Goal: Task Accomplishment & Management: Manage account settings

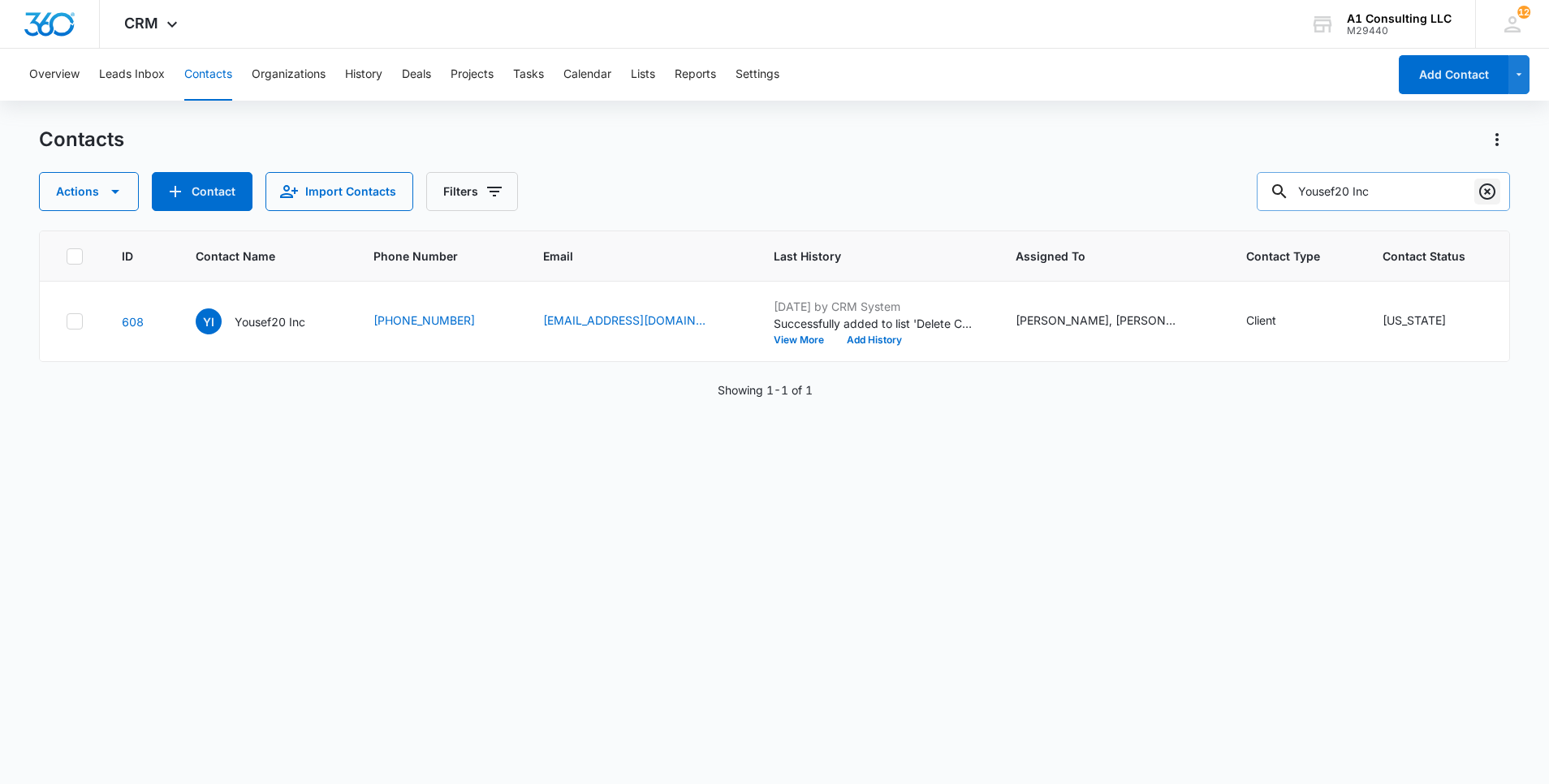
click at [1491, 190] on icon "Clear" at bounding box center [1487, 191] width 20 height 20
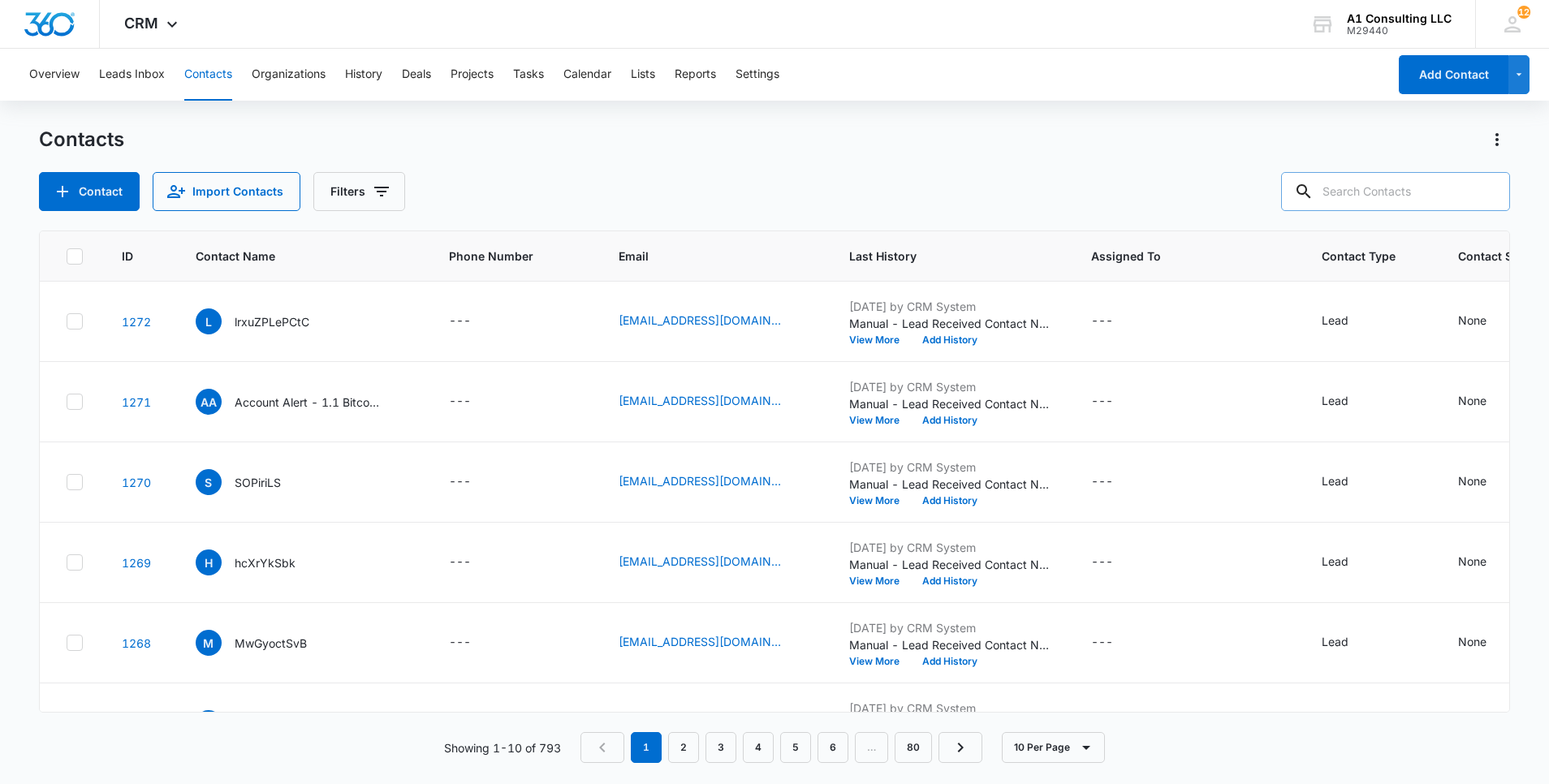
paste input "Mark & Cameron Trucking Inc"
type input "Mark & Cameron Trucking Inc"
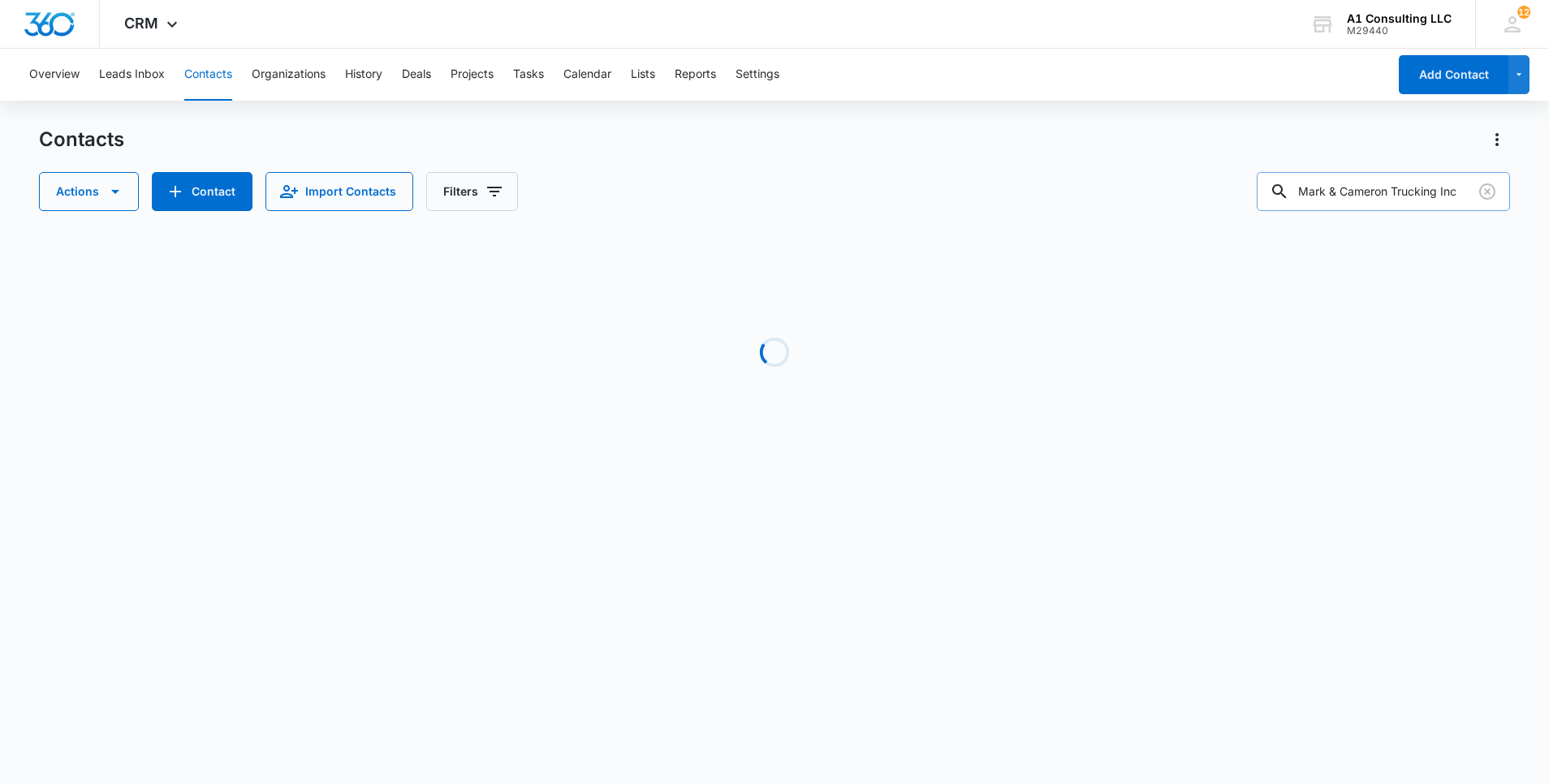
scroll to position [0, 0]
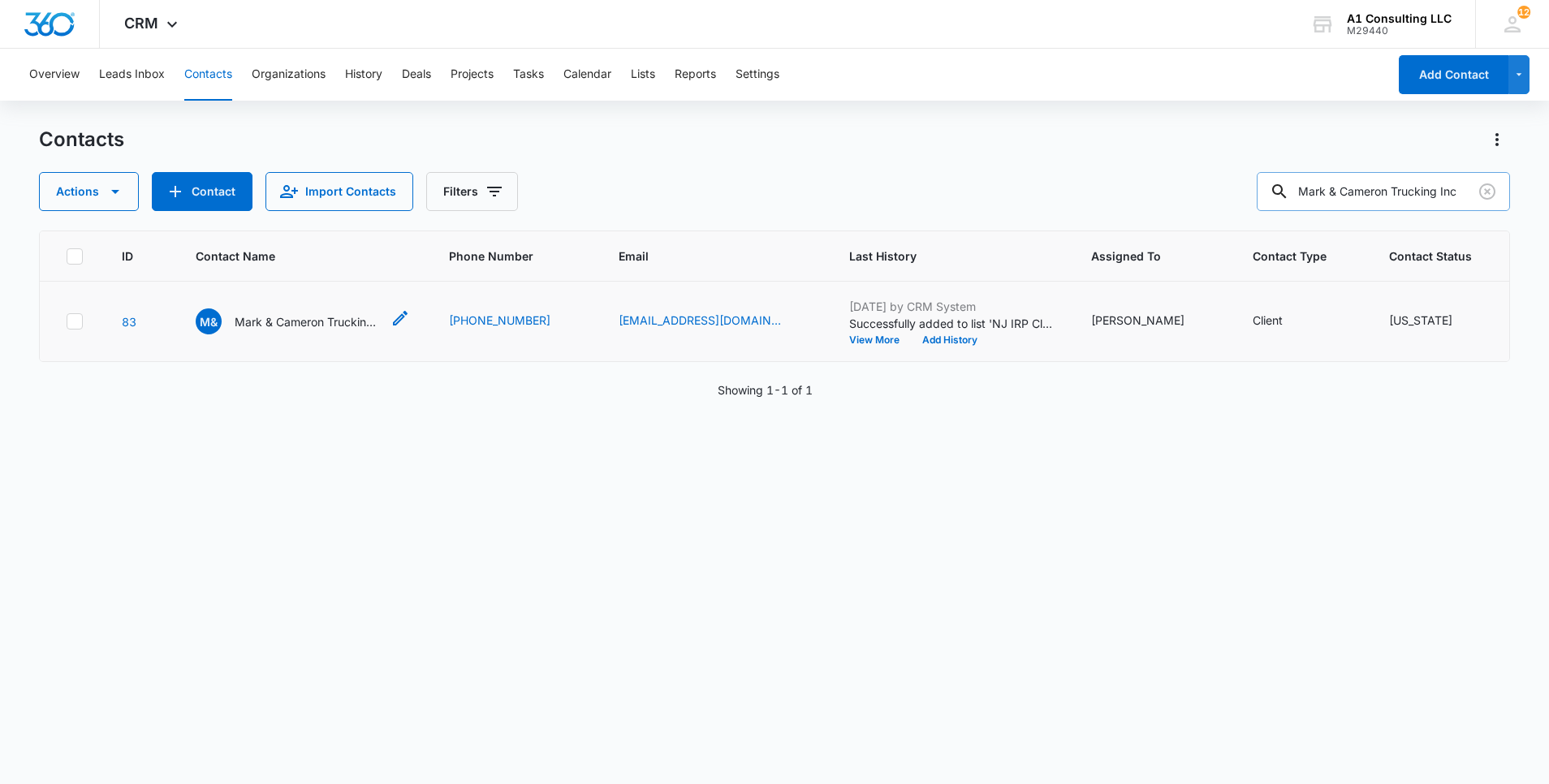
click at [338, 330] on div "M& Mark & Cameron Trucking Inc" at bounding box center [288, 321] width 185 height 26
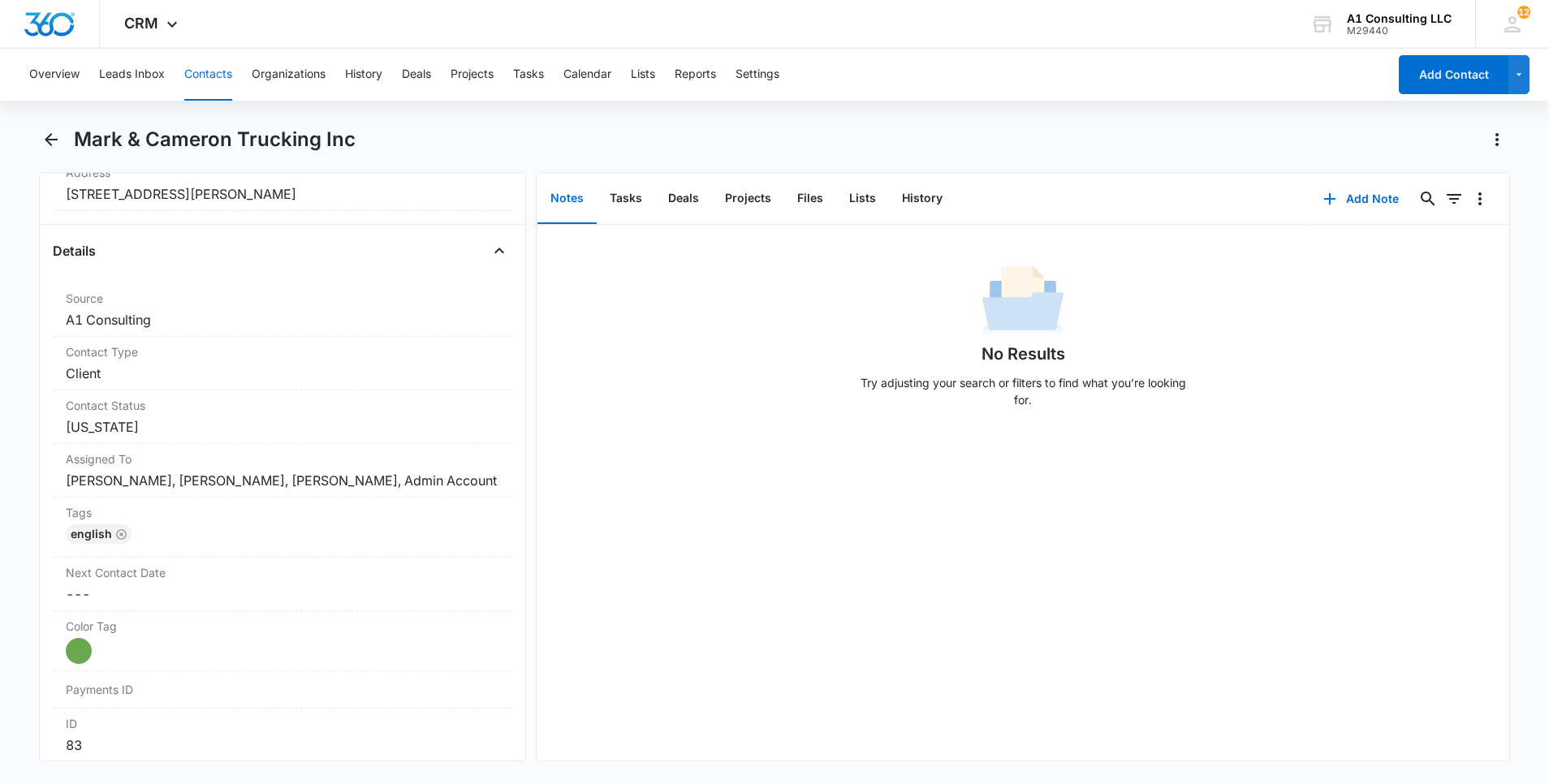
scroll to position [607, 0]
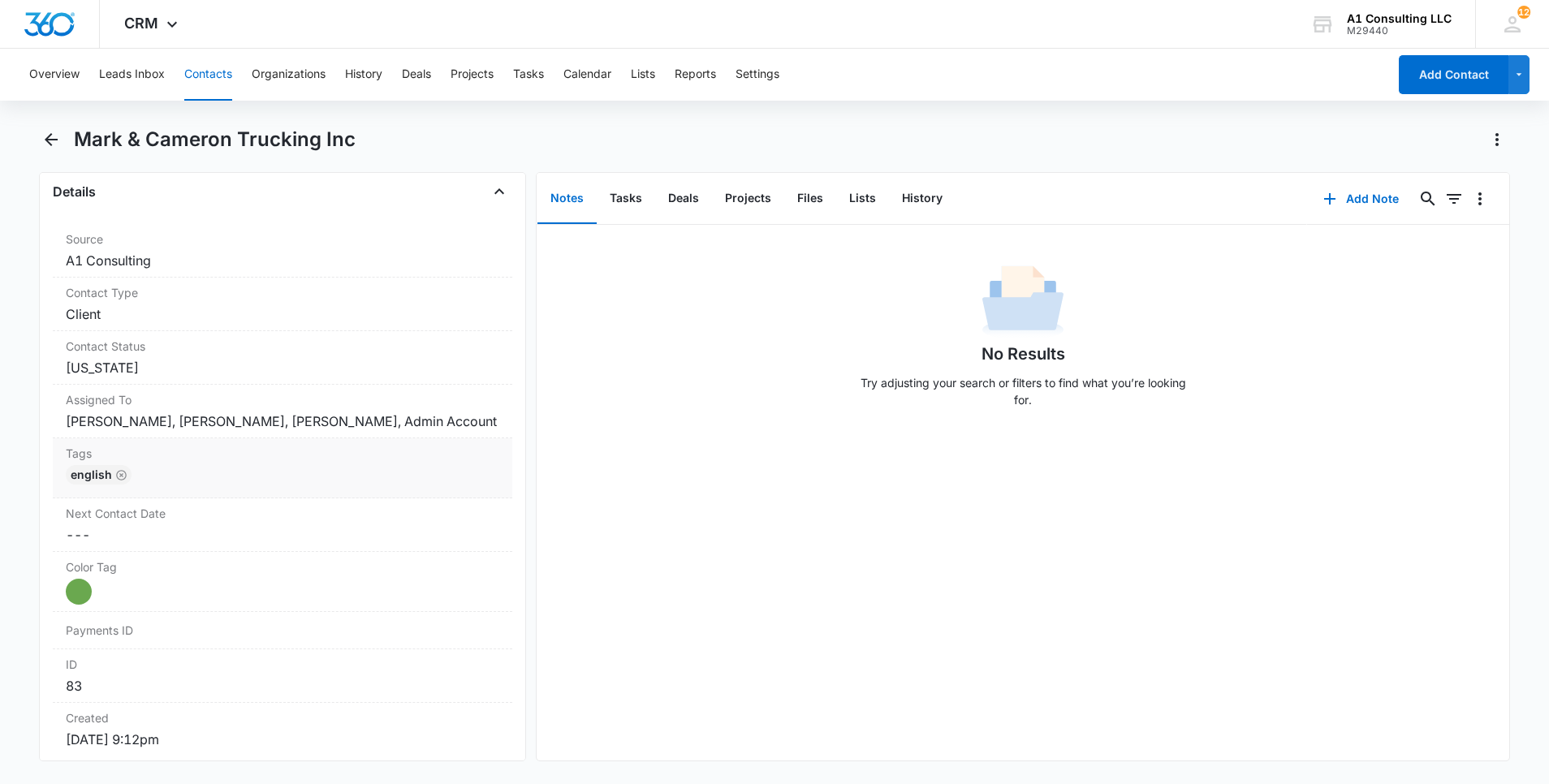
click at [403, 486] on div "English" at bounding box center [283, 477] width 434 height 26
click at [348, 500] on div at bounding box center [307, 489] width 321 height 23
type input "gh"
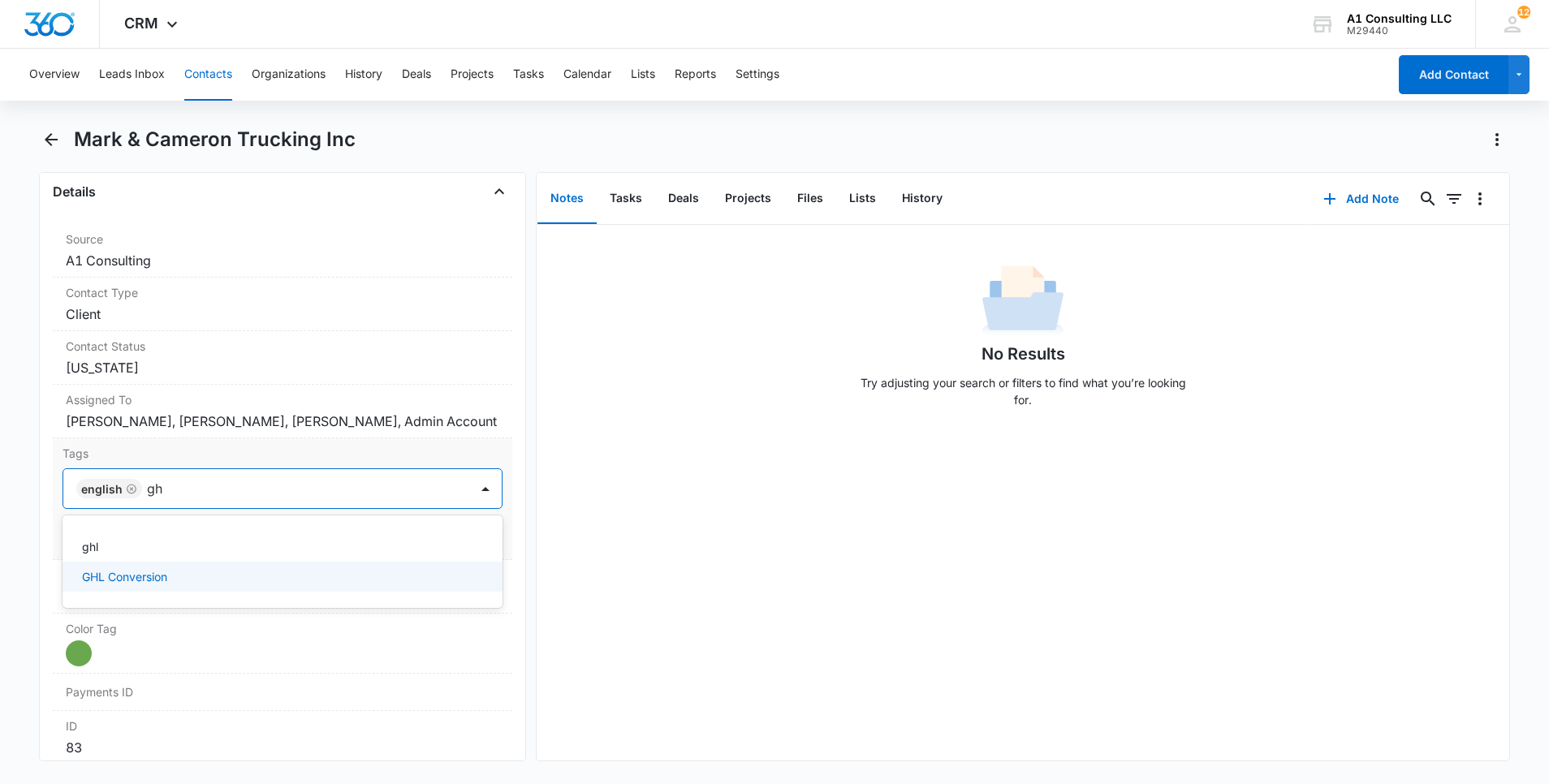
click at [125, 585] on p "GHL Conversion" at bounding box center [124, 576] width 85 height 17
click at [0, 524] on html "CRM Apps Websites Forms CRM Email Social Content Ads Intelligence Files Brand S…" at bounding box center [774, 392] width 1549 height 784
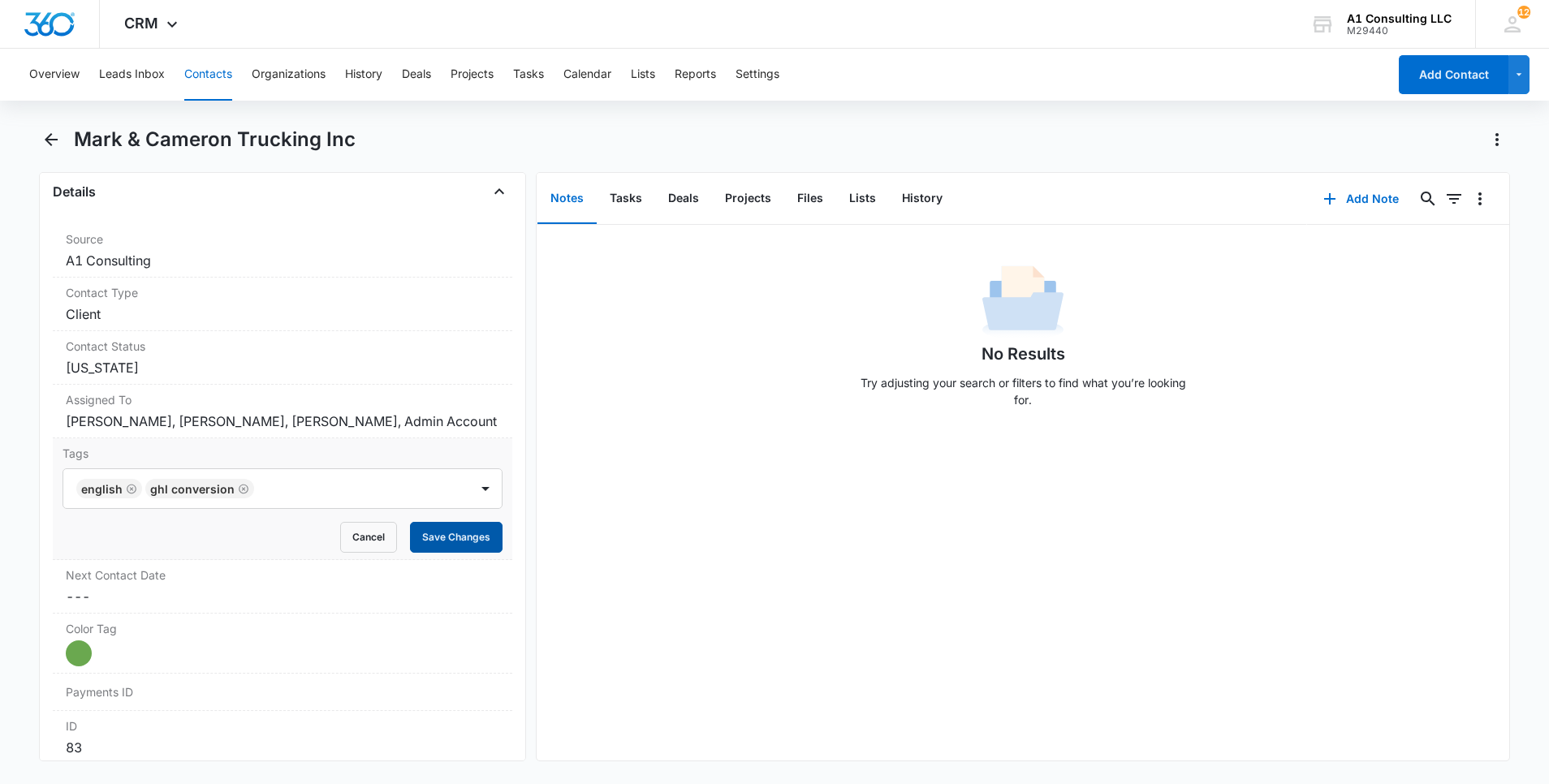
click at [440, 552] on button "Save Changes" at bounding box center [456, 537] width 92 height 31
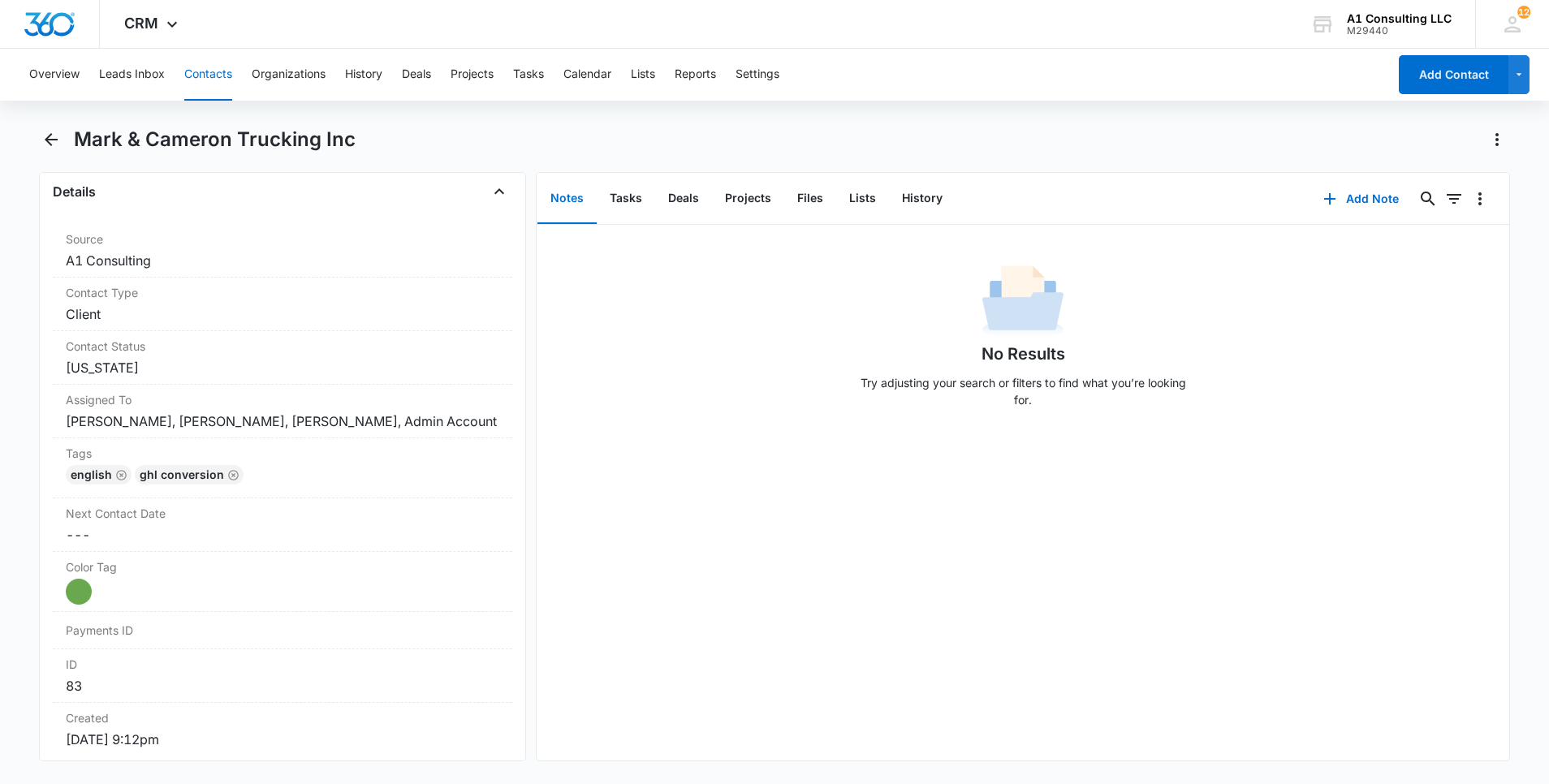
click at [224, 69] on button "Contacts" at bounding box center [208, 74] width 48 height 52
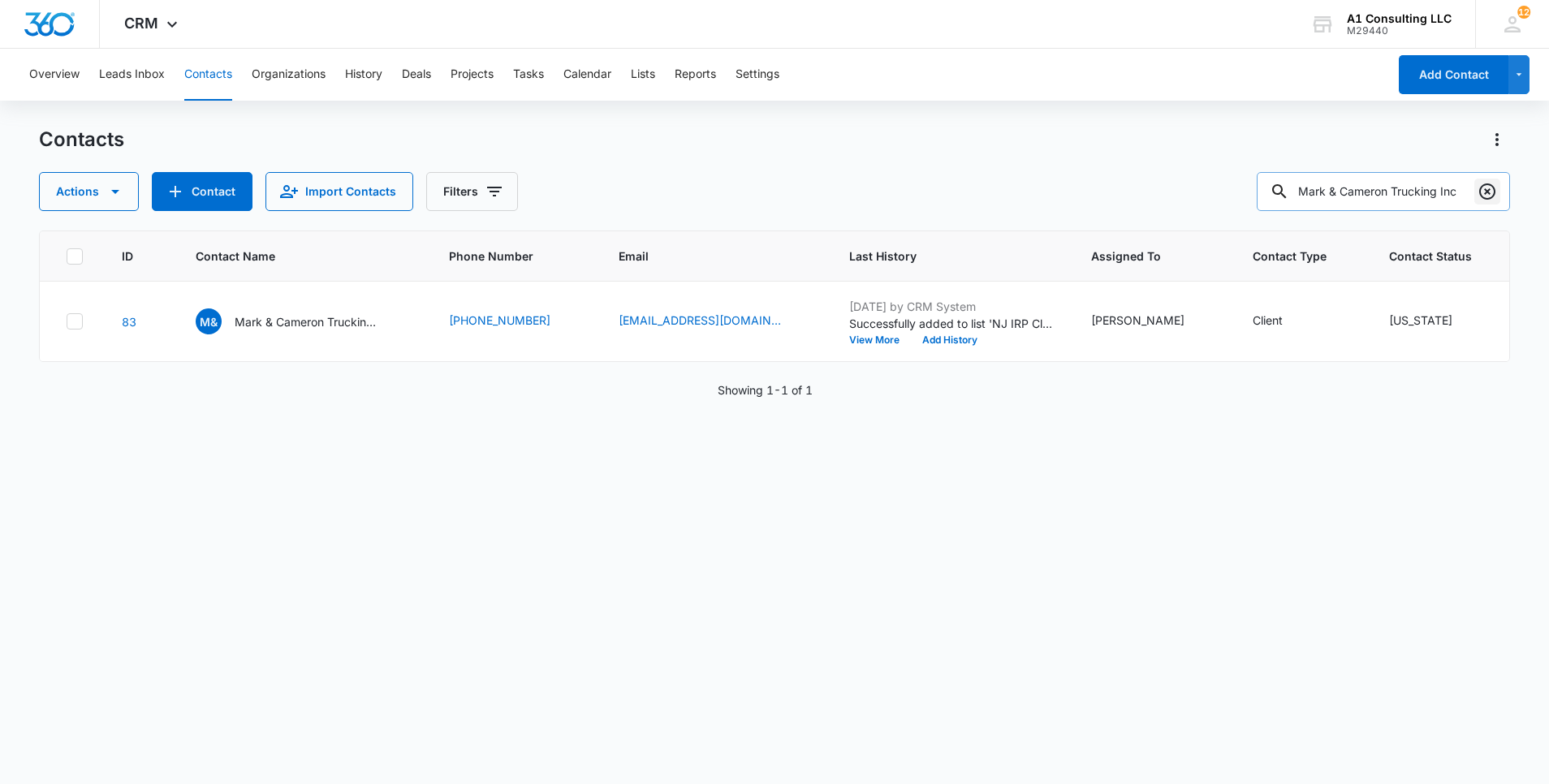
click at [1496, 195] on icon "Clear" at bounding box center [1487, 191] width 20 height 20
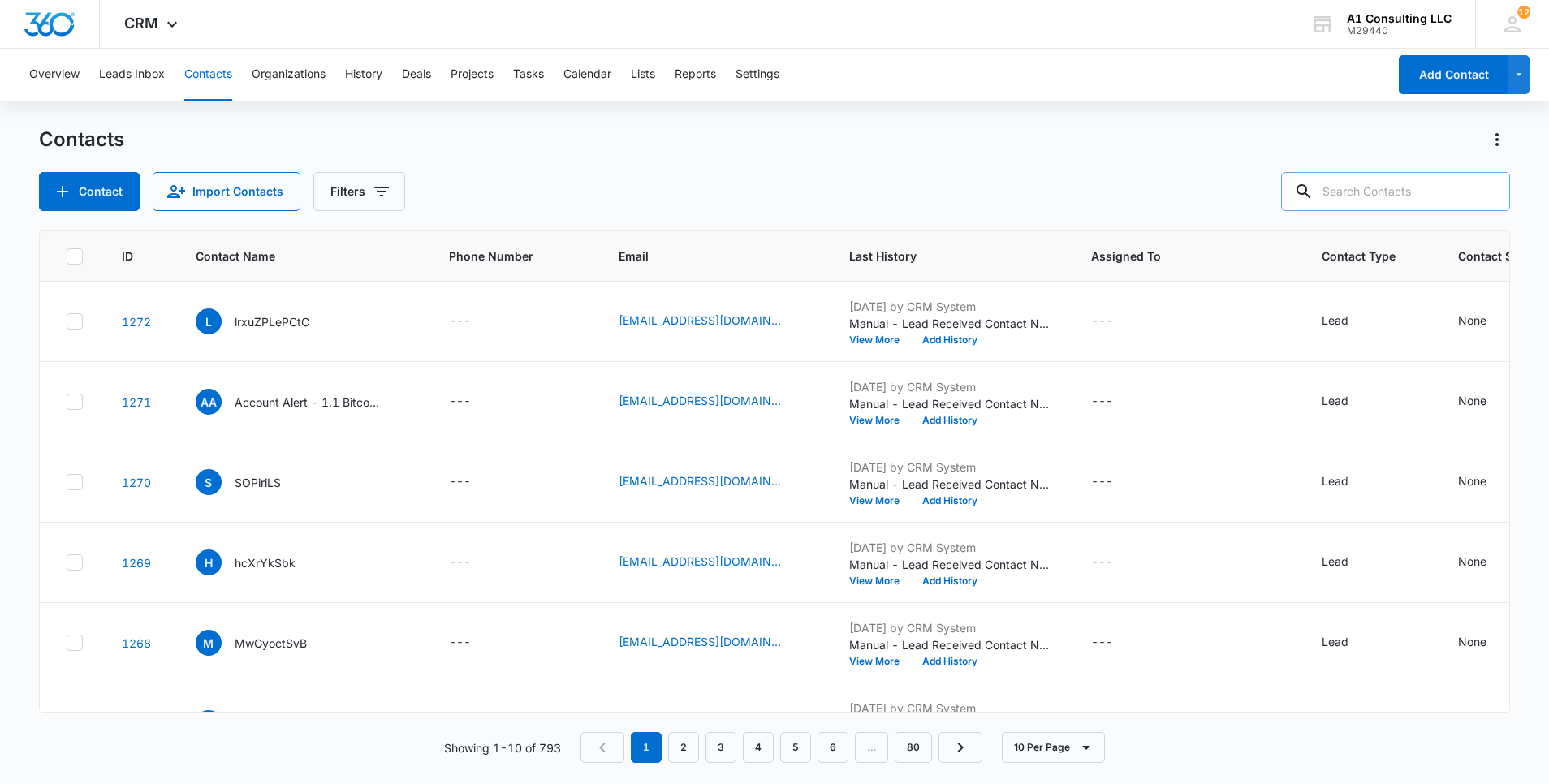
paste input "[PERSON_NAME] Logistic LLC"
type input "[PERSON_NAME] Logistic LLC"
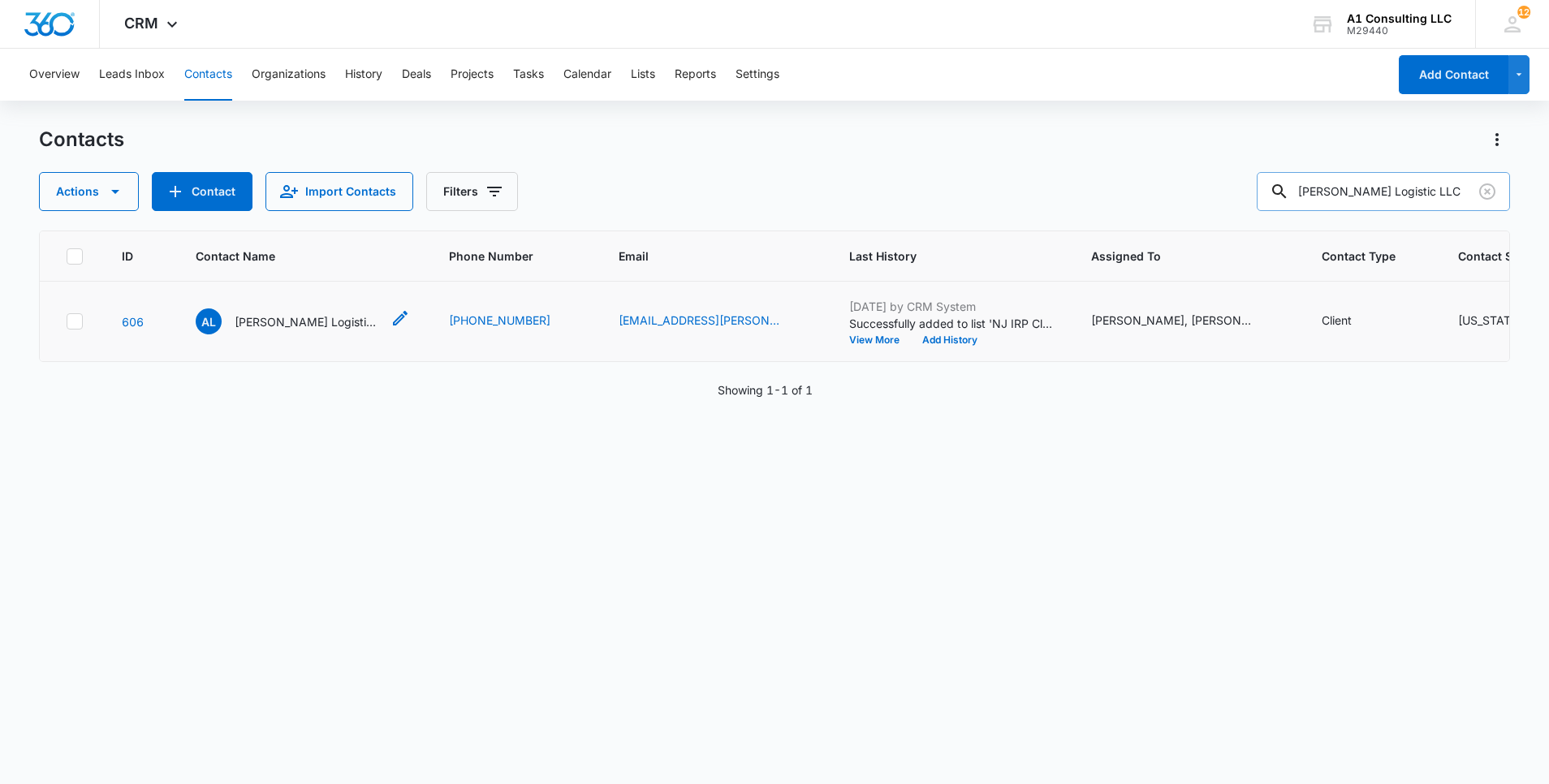
click at [311, 331] on p "[PERSON_NAME] Logistic LLC" at bounding box center [307, 322] width 146 height 17
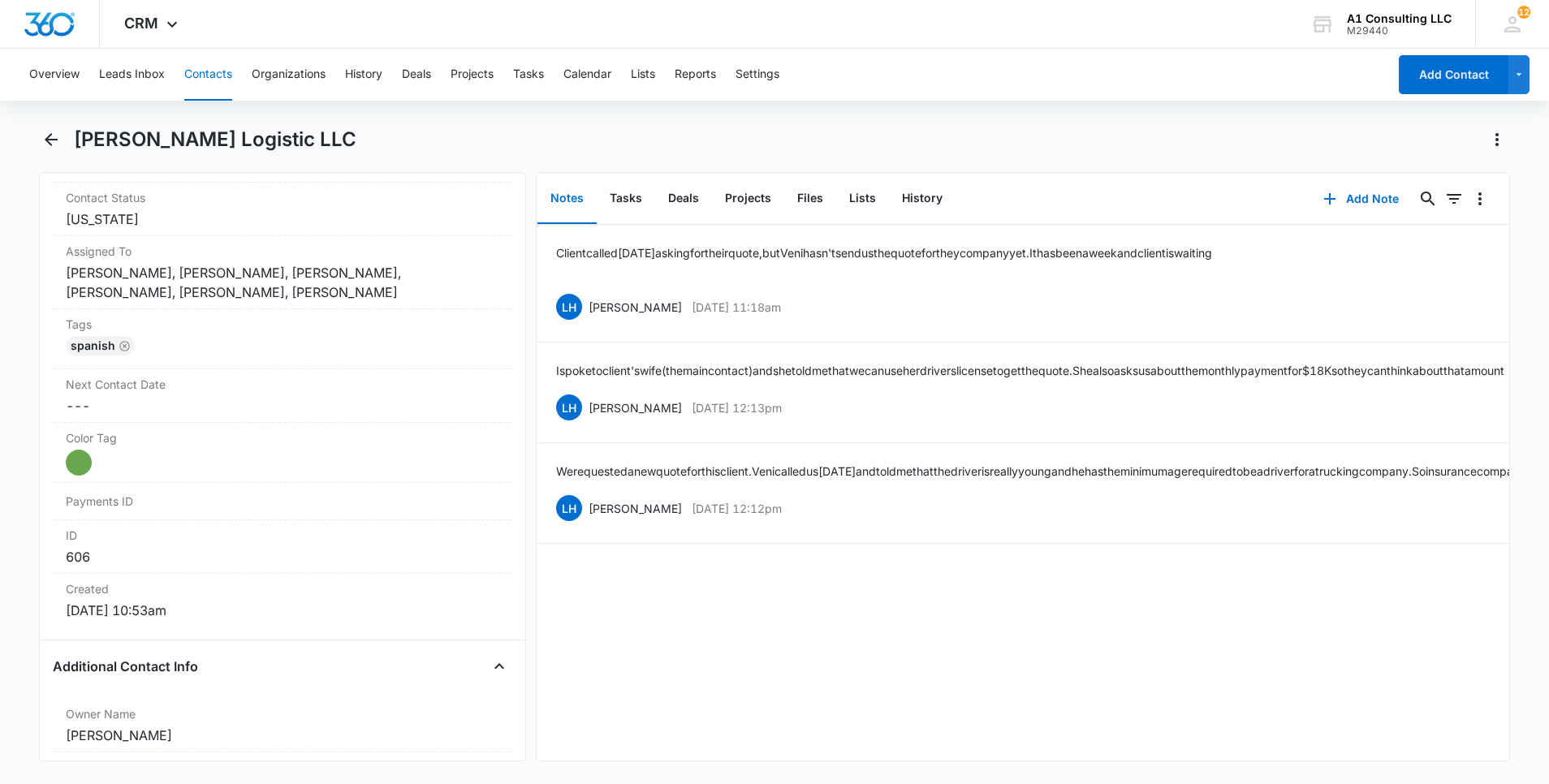
scroll to position [756, 0]
drag, startPoint x: 805, startPoint y: 554, endPoint x: 581, endPoint y: 546, distance: 224.1
click at [581, 523] on div "LH [PERSON_NAME] [DATE] 12:12pm Delete Edit" at bounding box center [1023, 507] width 934 height 31
copy div "[PERSON_NAME] [DATE] 12:12pm"
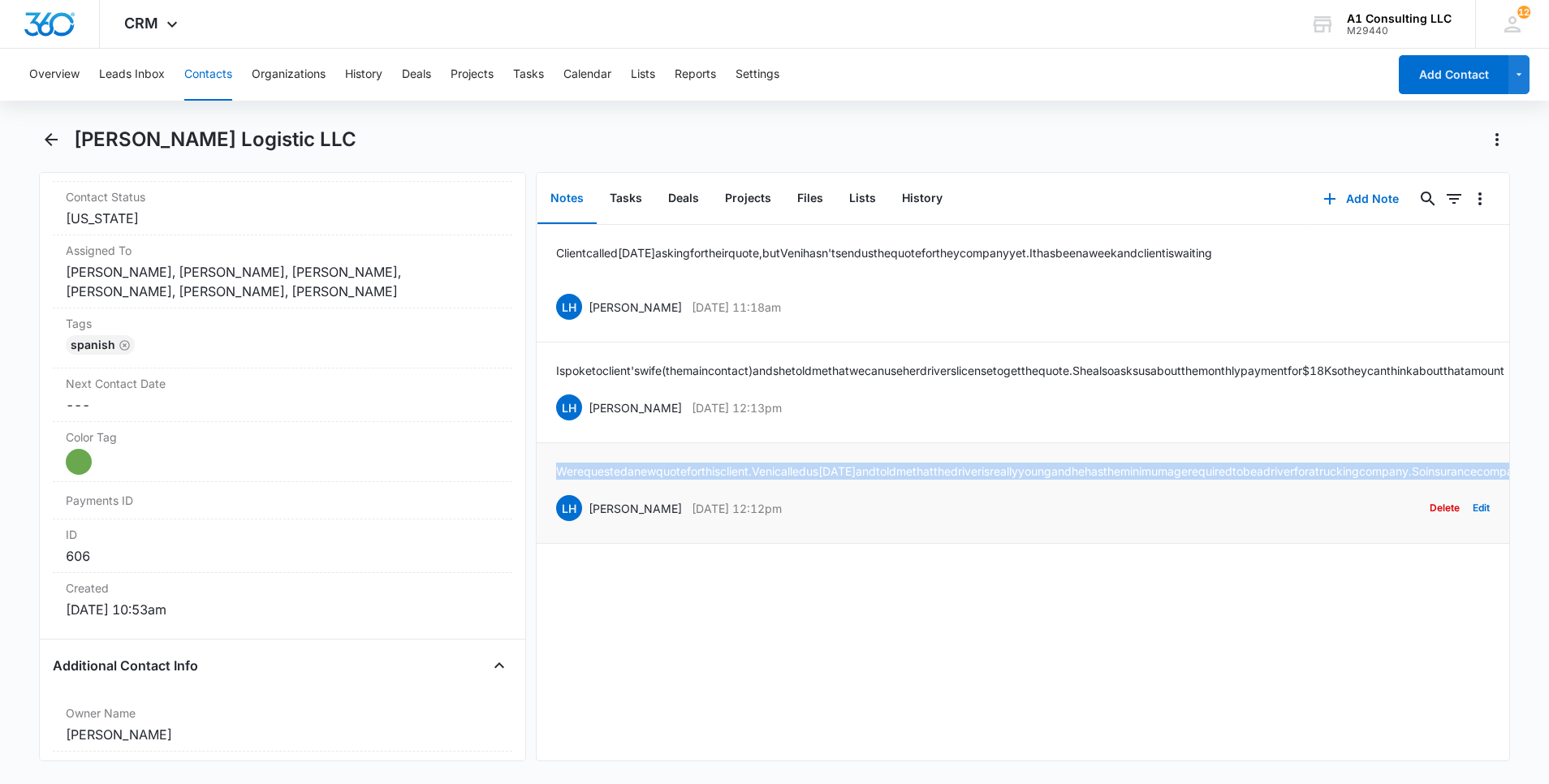
drag, startPoint x: 691, startPoint y: 527, endPoint x: 549, endPoint y: 475, distance: 151.2
click at [549, 475] on li "We requested a new quote for this client. [PERSON_NAME] called us [DATE] and to…" at bounding box center [1023, 493] width 972 height 101
copy p "We requested a new quote for this client. [PERSON_NAME] called us [DATE] and to…"
drag, startPoint x: 806, startPoint y: 435, endPoint x: 586, endPoint y: 439, distance: 220.0
click at [586, 439] on li "I spoke to client's wife (the main contact) and she told me that we can use her…" at bounding box center [1023, 392] width 972 height 101
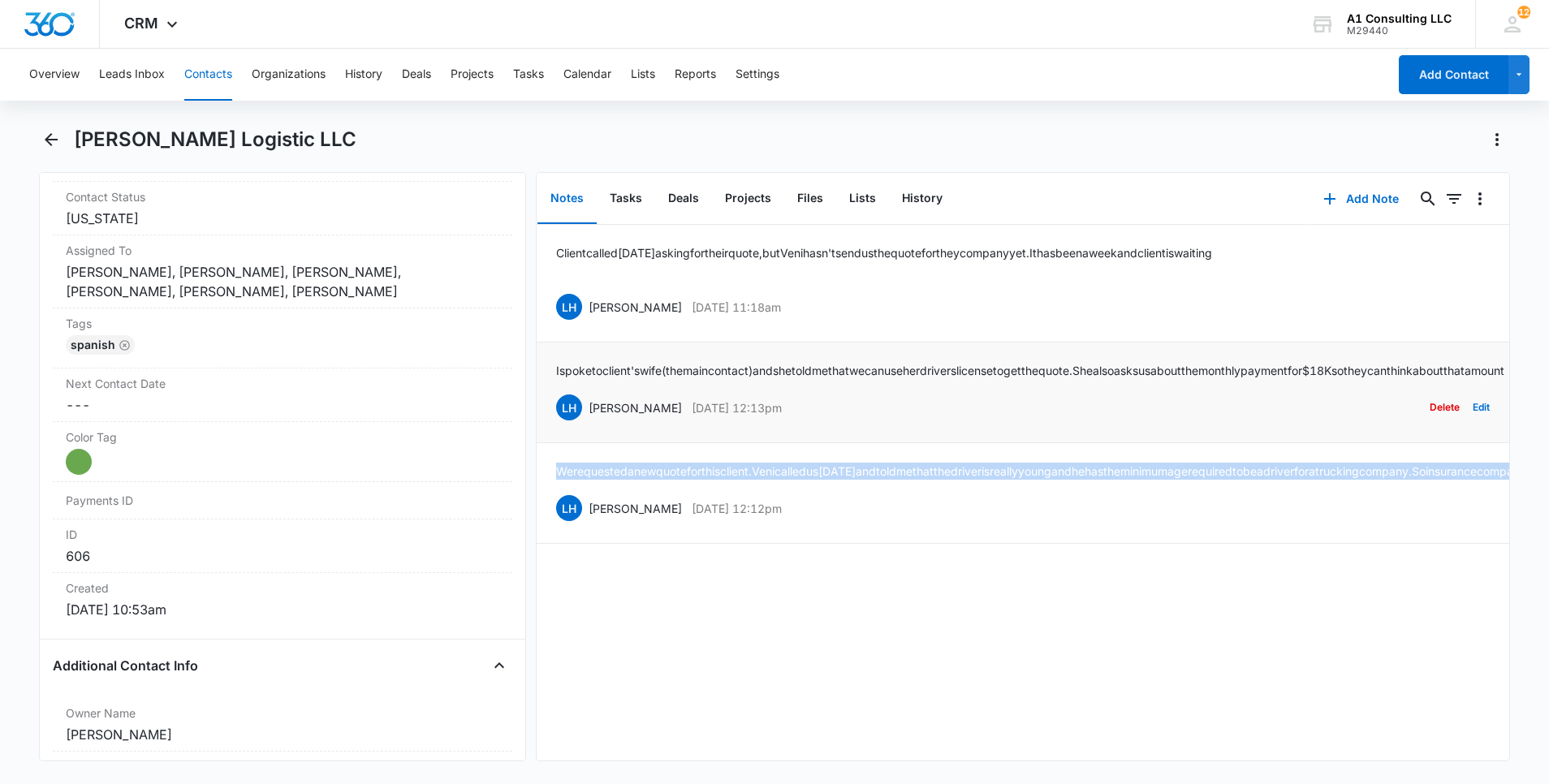
copy div "[PERSON_NAME] [DATE] 12:13pm"
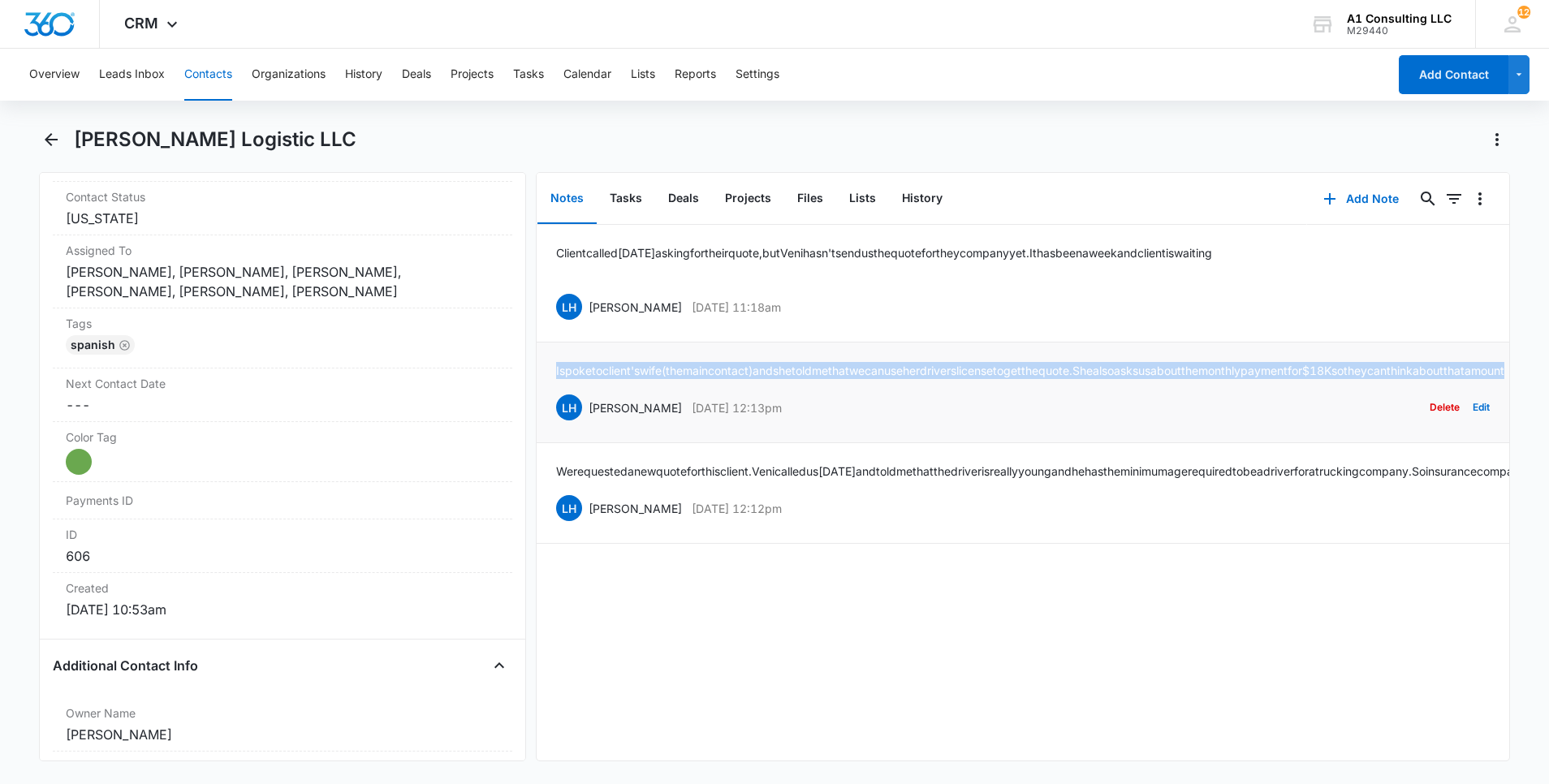
drag, startPoint x: 740, startPoint y: 390, endPoint x: 553, endPoint y: 376, distance: 187.5
click at [553, 376] on li "I spoke to client's wife (the main contact) and she told me that we can use her…" at bounding box center [1023, 392] width 972 height 101
copy p "I spoke to client's wife (the main contact) and she told me that we can use her…"
drag, startPoint x: 803, startPoint y: 303, endPoint x: 587, endPoint y: 307, distance: 216.0
click at [587, 307] on div "LH [PERSON_NAME] [DATE] 11:18am Delete Edit" at bounding box center [1023, 306] width 934 height 31
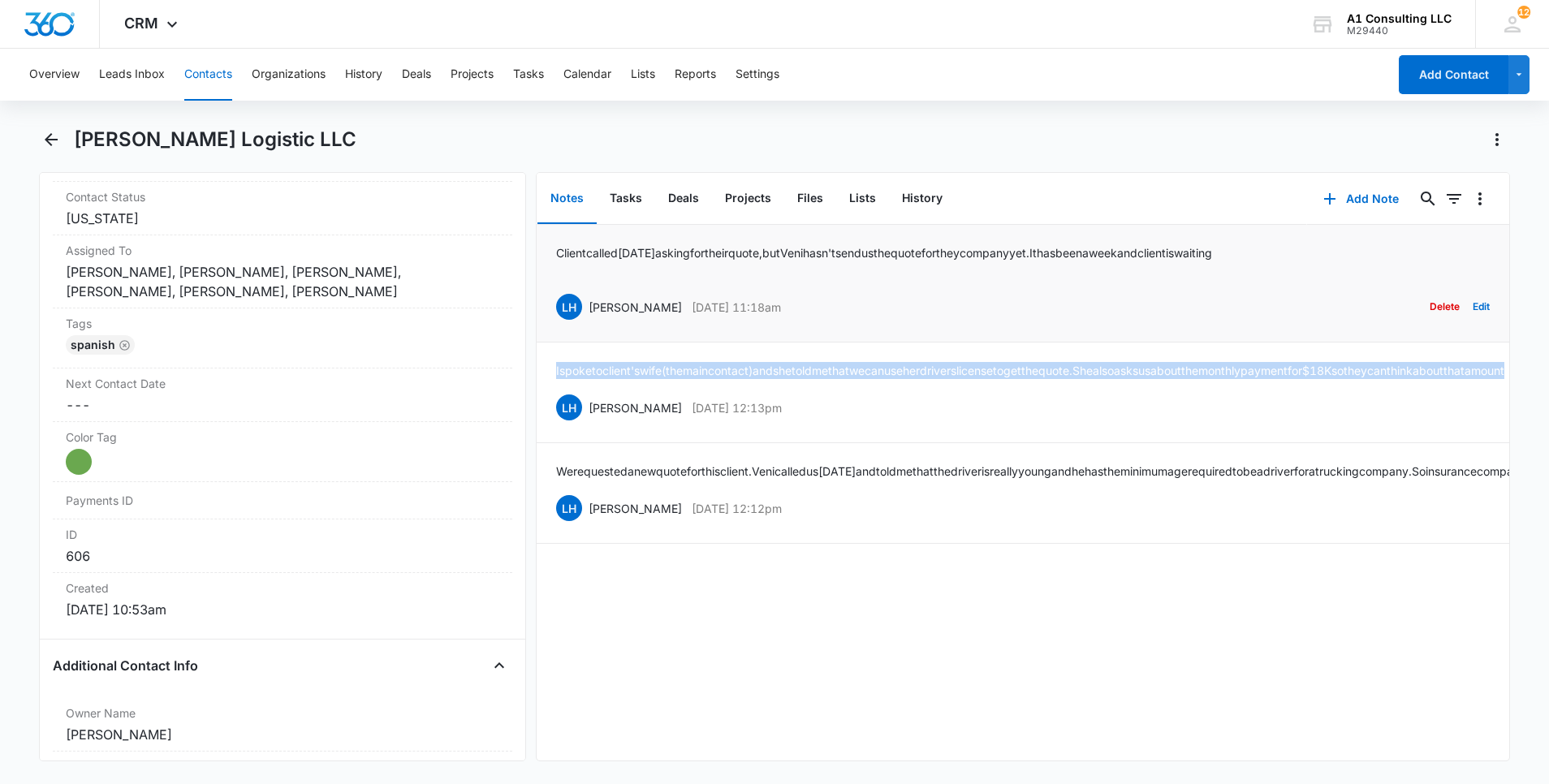
copy div "[PERSON_NAME] [DATE] 11:18am"
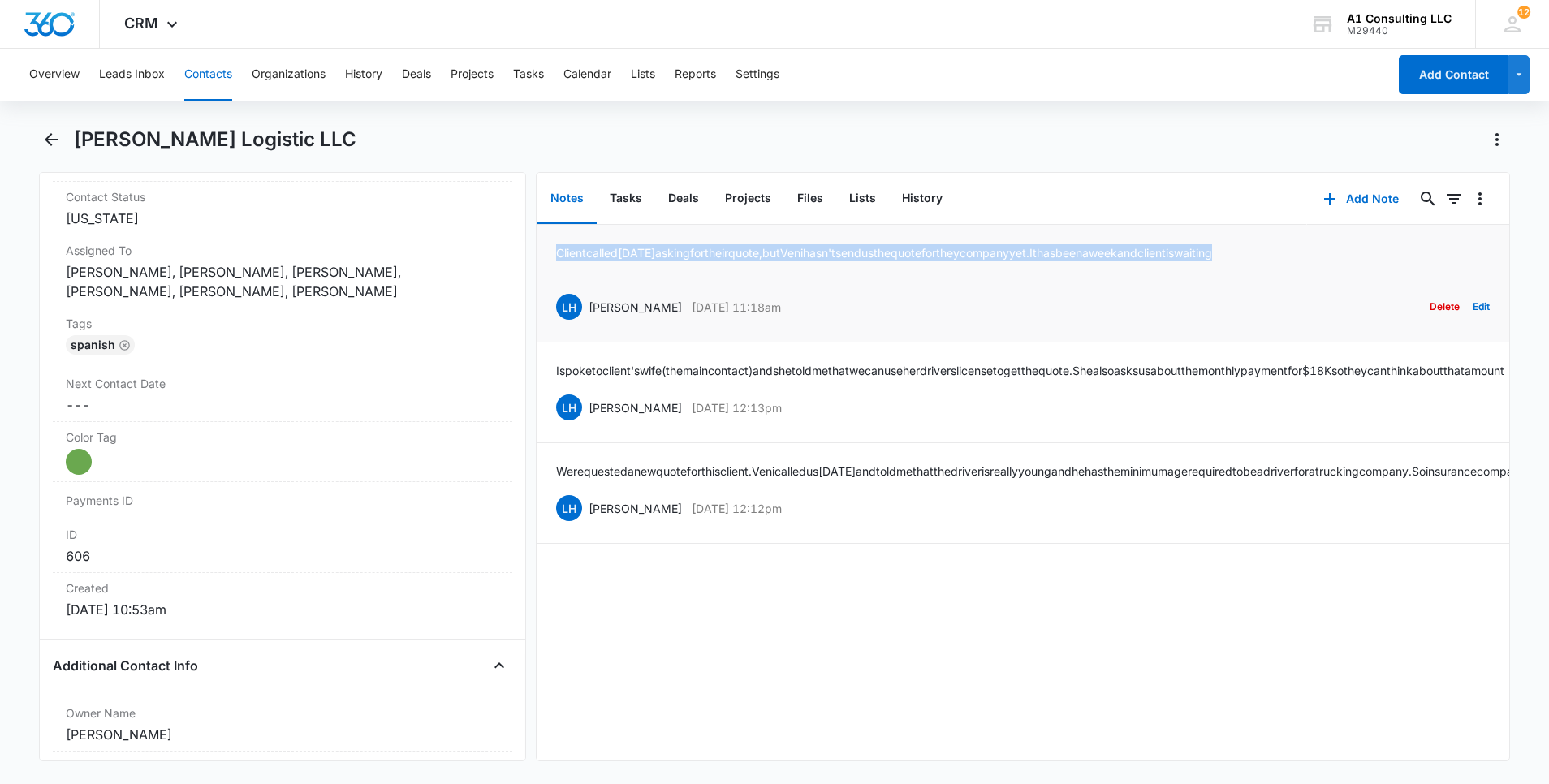
drag, startPoint x: 1292, startPoint y: 259, endPoint x: 556, endPoint y: 252, distance: 736.0
click at [556, 252] on div "Client called [DATE] asking for their quote, but [PERSON_NAME] hasn't send us t…" at bounding box center [1023, 283] width 934 height 77
copy p "Client called [DATE] asking for their quote, but [PERSON_NAME] hasn't send us t…"
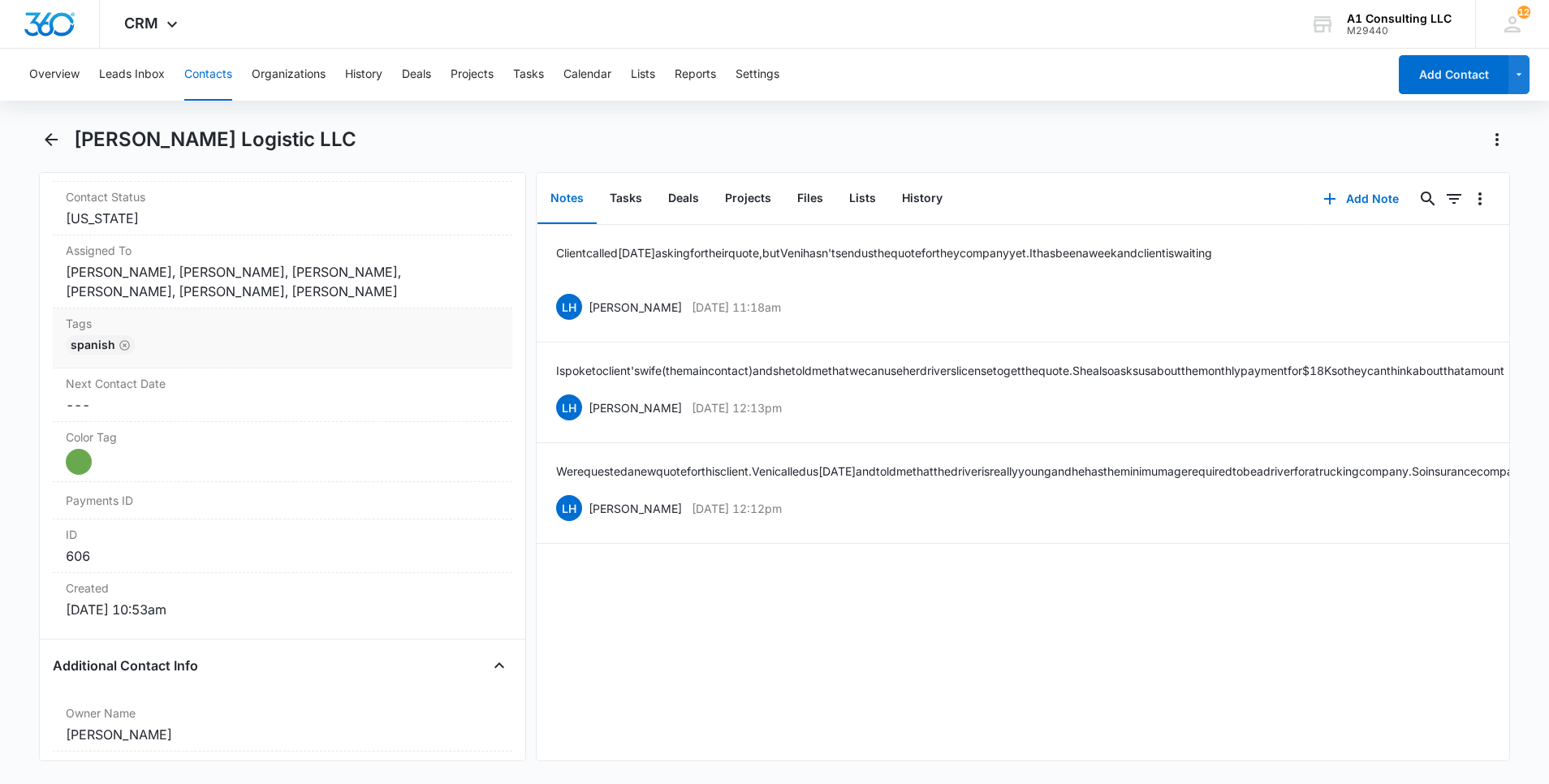
click at [401, 335] on div "Tags Cancel Save Changes Spanish" at bounding box center [282, 338] width 459 height 60
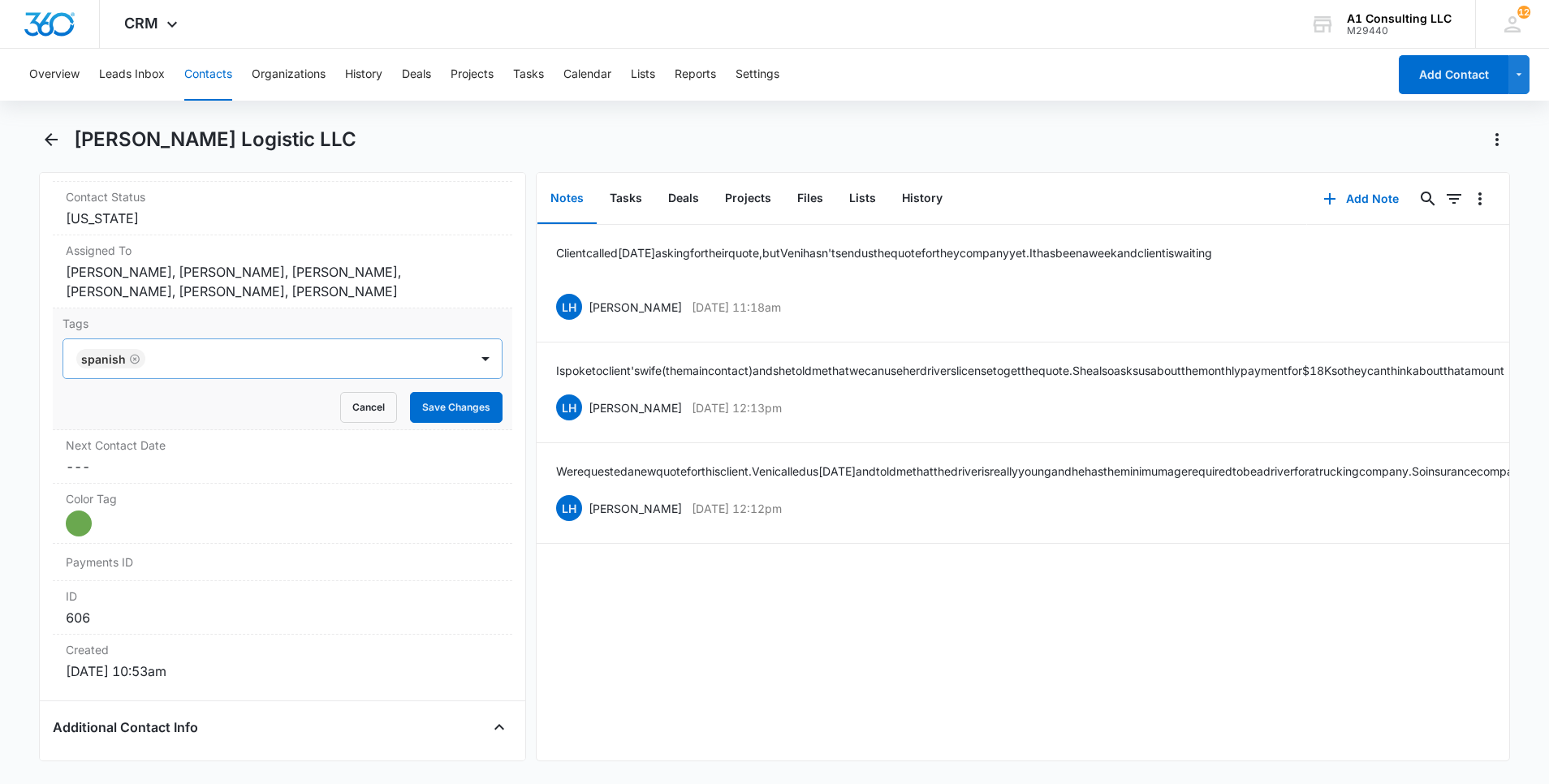
click at [310, 356] on div at bounding box center [308, 359] width 318 height 23
type input "gh"
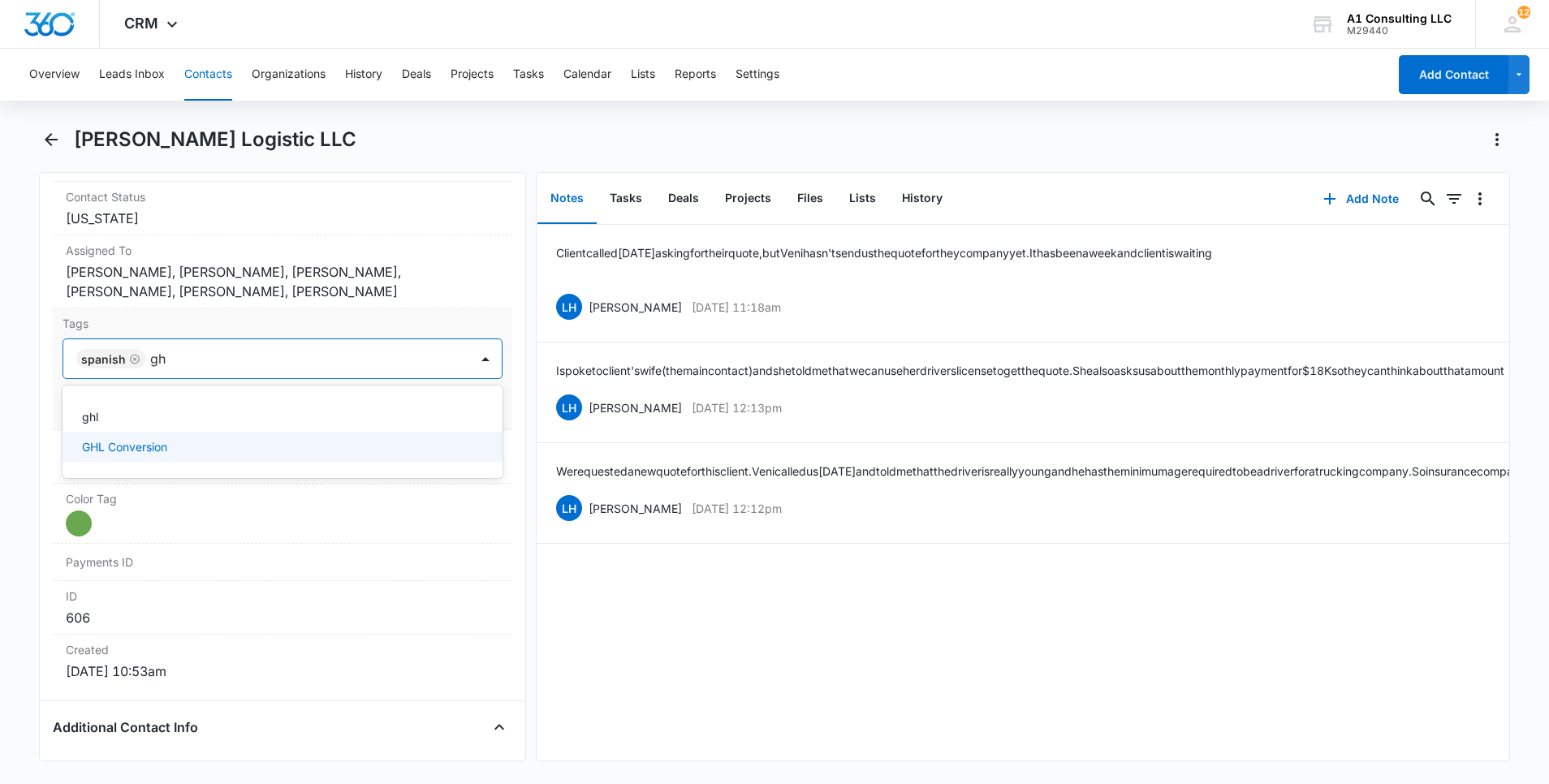
click at [184, 460] on div "GHL Conversion" at bounding box center [282, 447] width 440 height 30
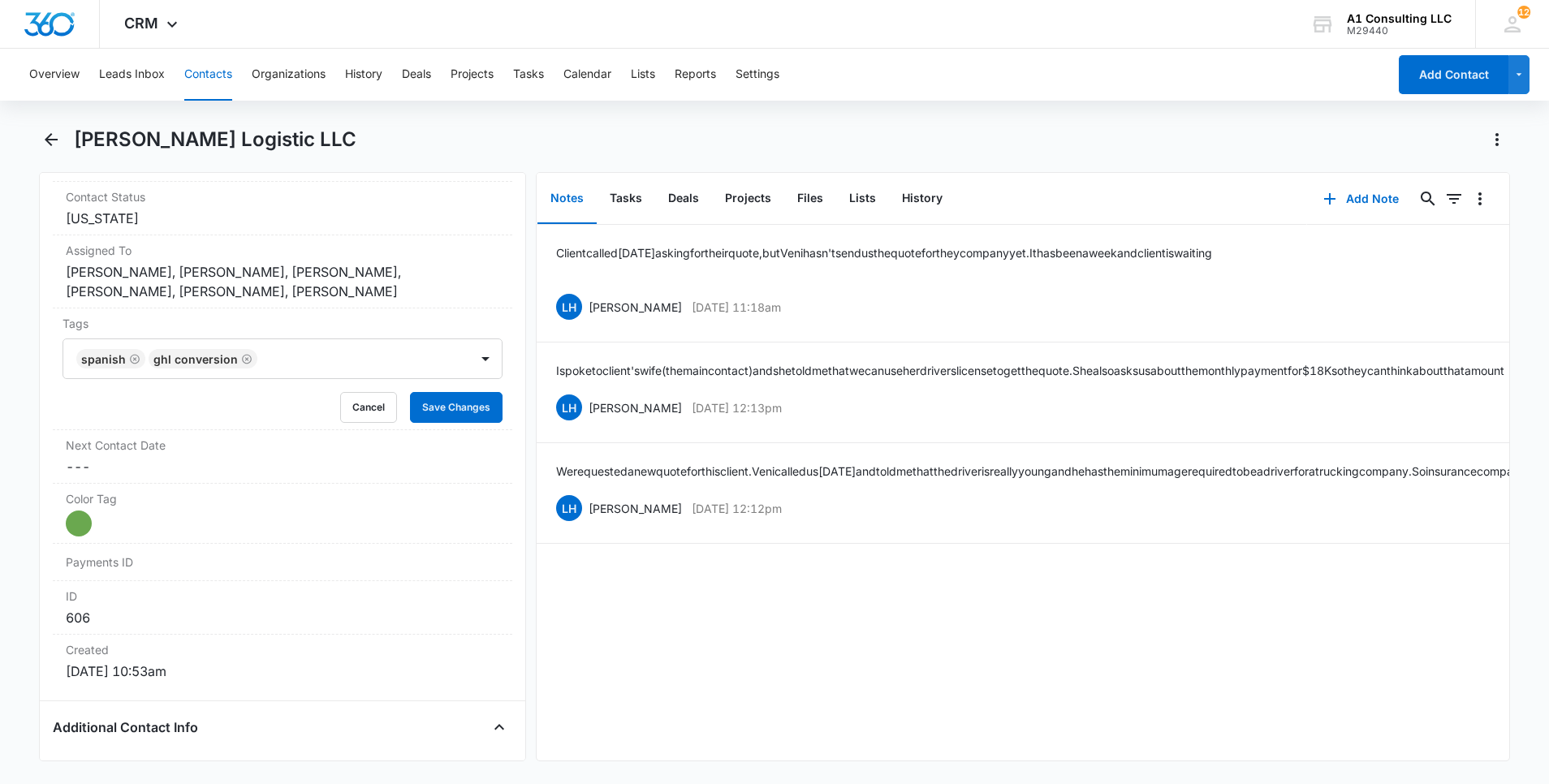
click at [0, 418] on html "CRM Apps Websites Forms CRM Email Social Content Ads Intelligence Files Brand S…" at bounding box center [774, 392] width 1549 height 784
click at [464, 397] on button "Save Changes" at bounding box center [456, 406] width 92 height 31
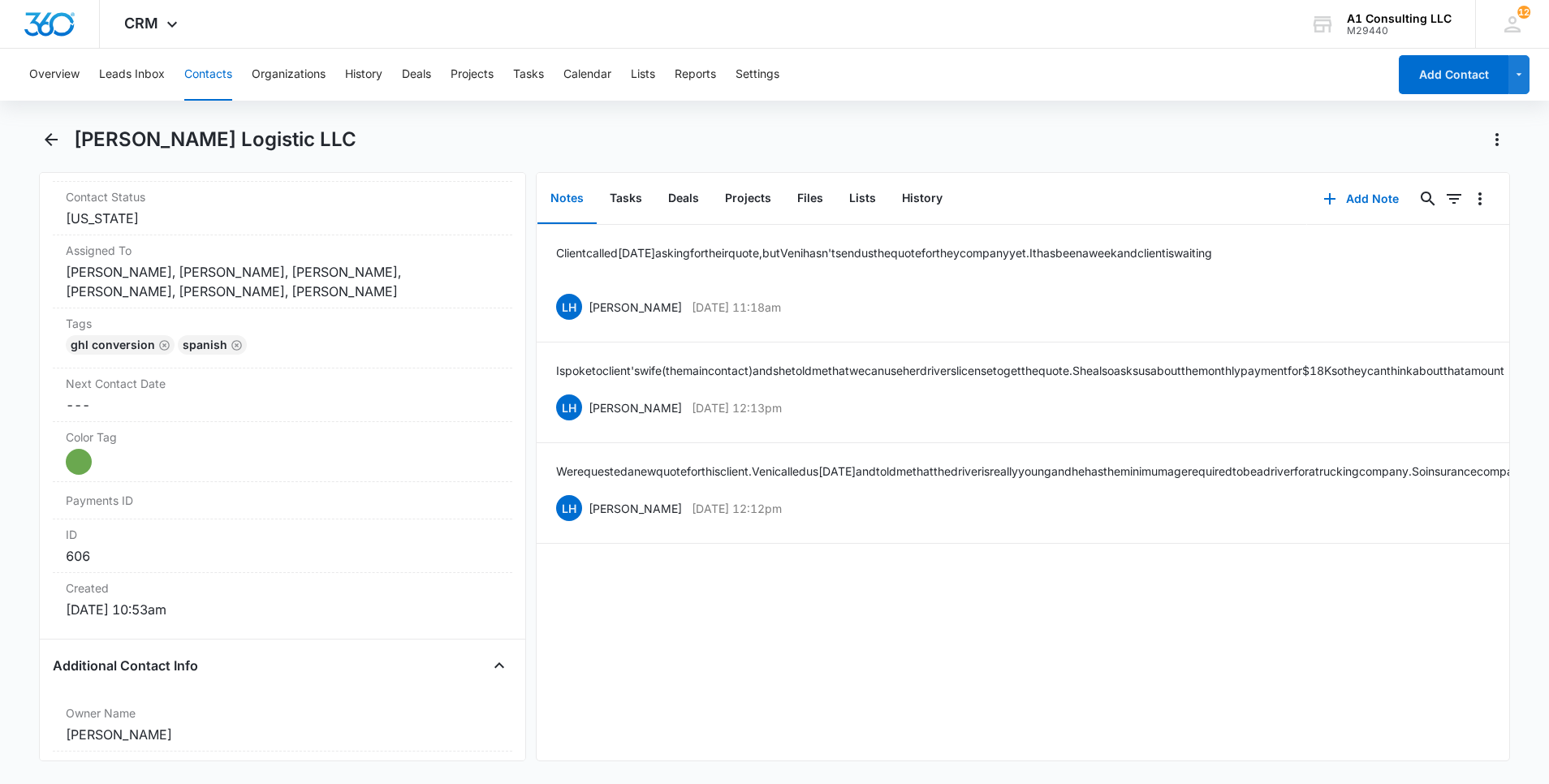
click at [197, 96] on button "Contacts" at bounding box center [208, 74] width 48 height 52
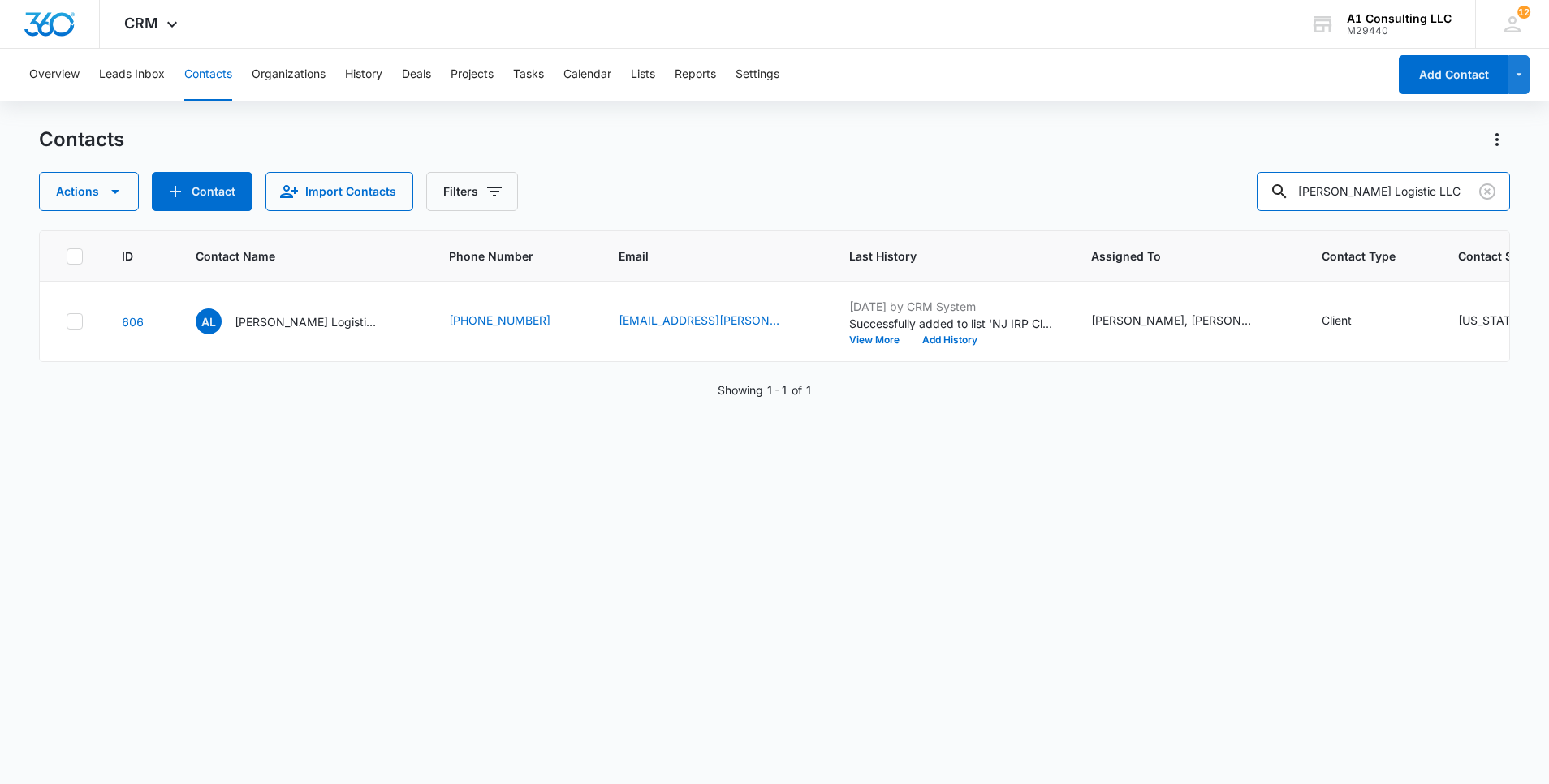
drag, startPoint x: 1432, startPoint y: 185, endPoint x: 1221, endPoint y: 186, distance: 211.0
click at [1221, 186] on div "Actions Contact Import Contacts Filters [PERSON_NAME] Logistic LLC" at bounding box center [774, 191] width 1471 height 39
paste input "ll States Shipping Corp"
type input "All States Shipping Corp"
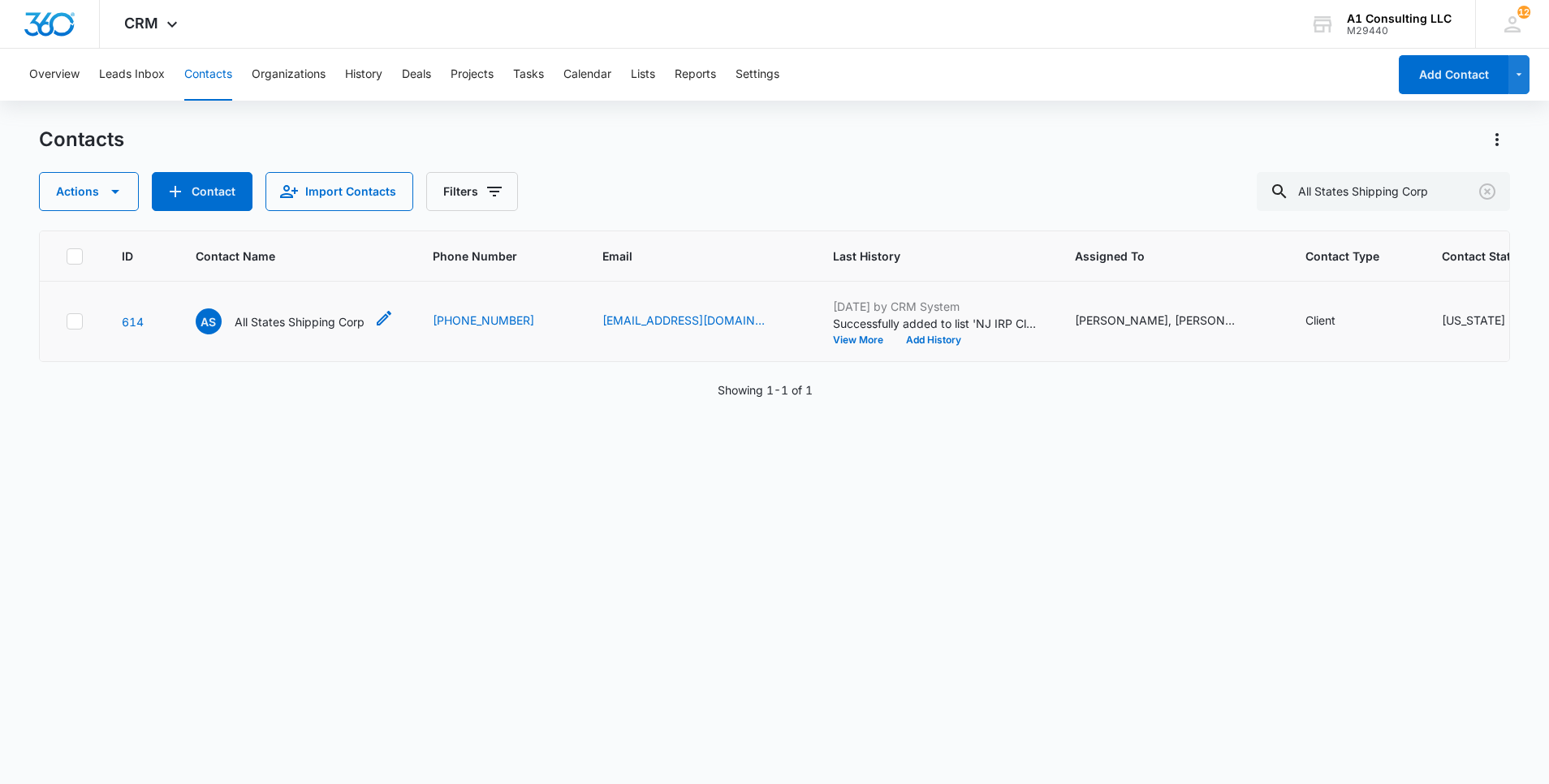
click at [301, 331] on p "All States Shipping Corp" at bounding box center [299, 322] width 129 height 17
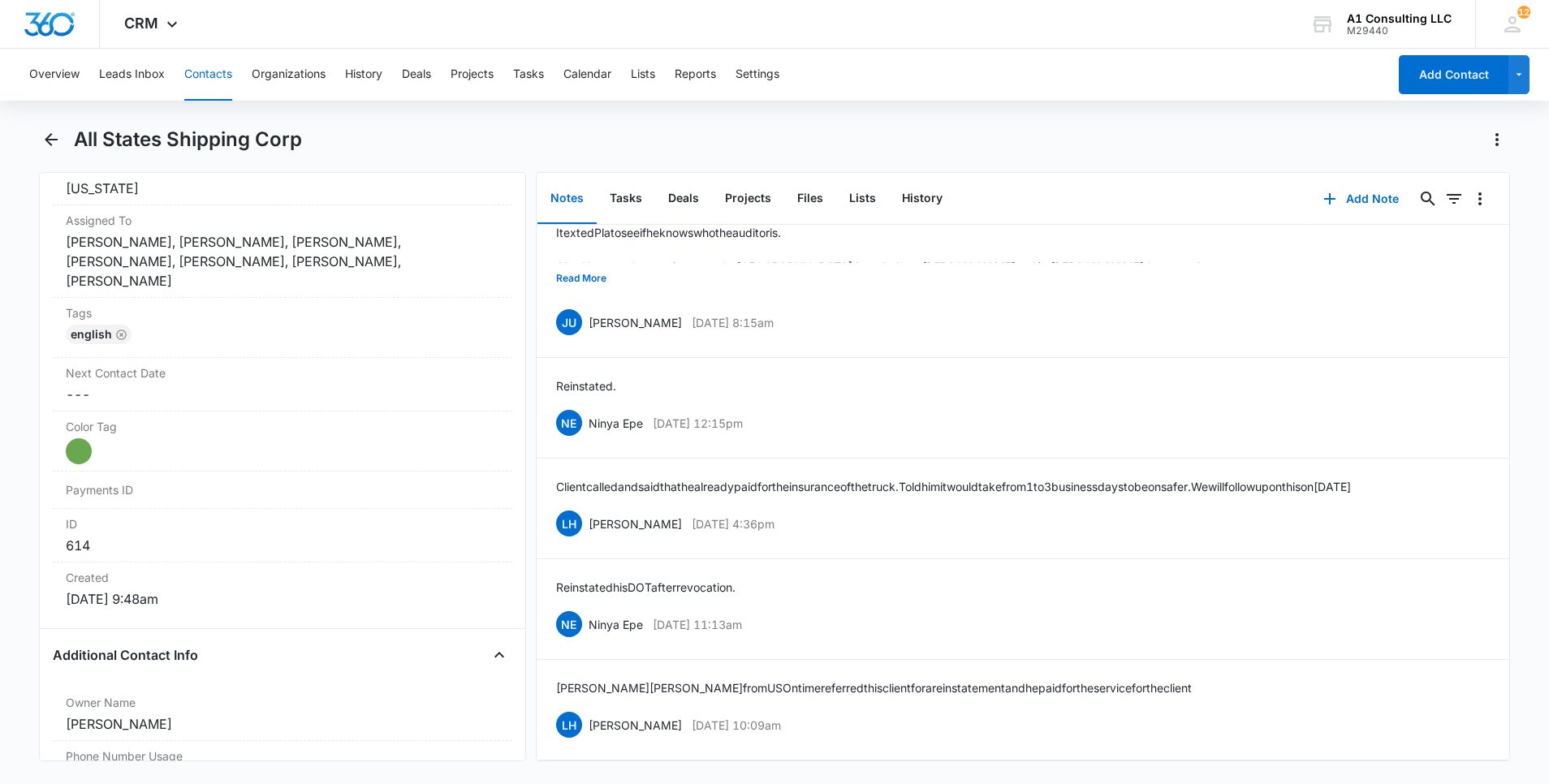
scroll to position [409, 0]
drag, startPoint x: 839, startPoint y: 695, endPoint x: 591, endPoint y: 689, distance: 248.1
click at [591, 689] on div "[PERSON_NAME] from [GEOGRAPHIC_DATA] On time referred this client for a reinsta…" at bounding box center [1023, 710] width 934 height 61
copy div "[PERSON_NAME] [DATE] 10:09am"
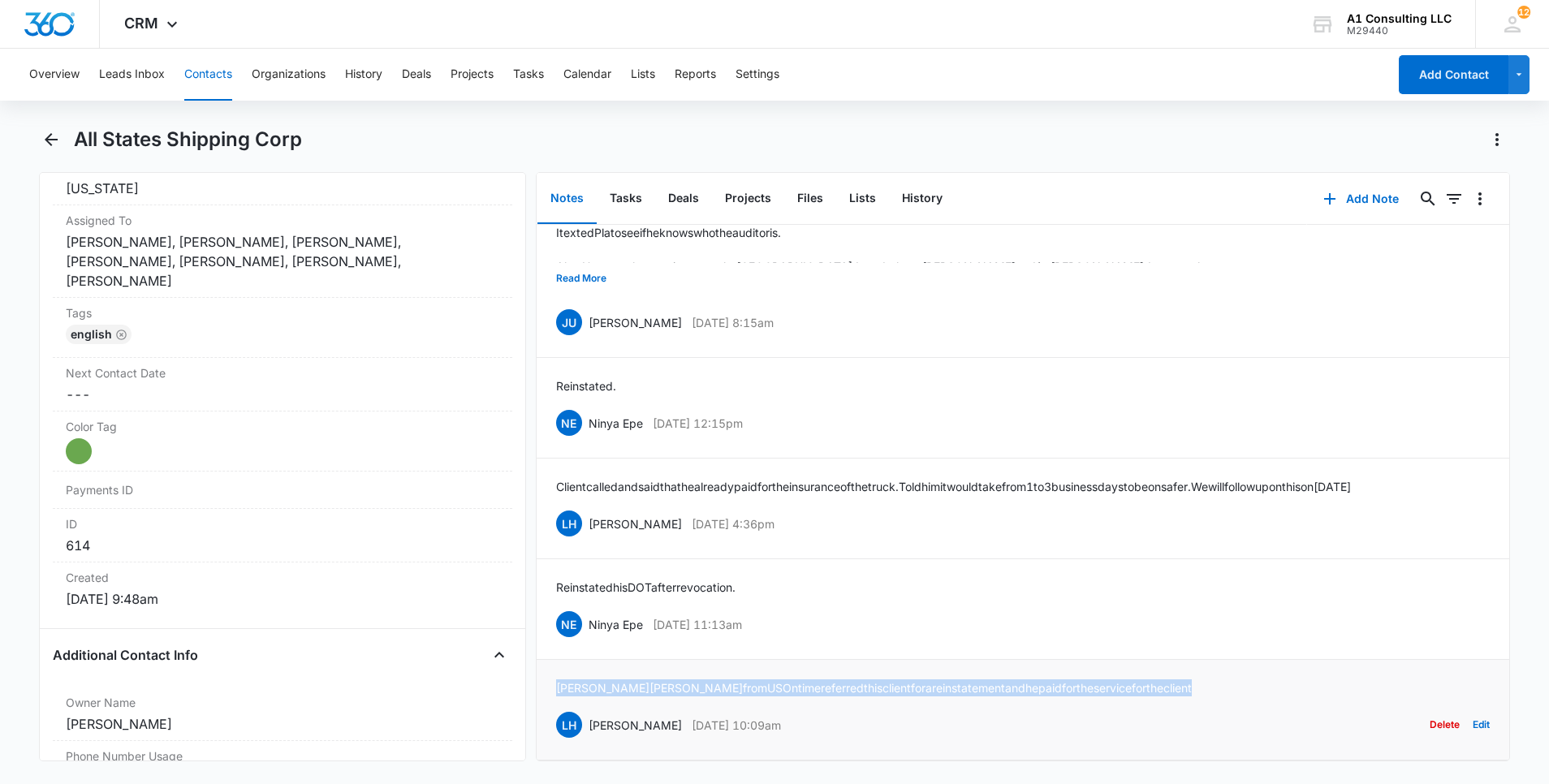
drag, startPoint x: 1140, startPoint y: 671, endPoint x: 555, endPoint y: 664, distance: 585.0
click at [556, 679] on div "[PERSON_NAME] from [GEOGRAPHIC_DATA] On time referred this client for a reinsta…" at bounding box center [1023, 710] width 934 height 61
copy p "[PERSON_NAME] from [GEOGRAPHIC_DATA] On time referred this client for a reinsta…"
drag, startPoint x: 803, startPoint y: 599, endPoint x: 591, endPoint y: 603, distance: 212.0
click at [591, 608] on div "NE Ninya Epe [DATE] 11:13am Delete Edit" at bounding box center [1023, 623] width 934 height 31
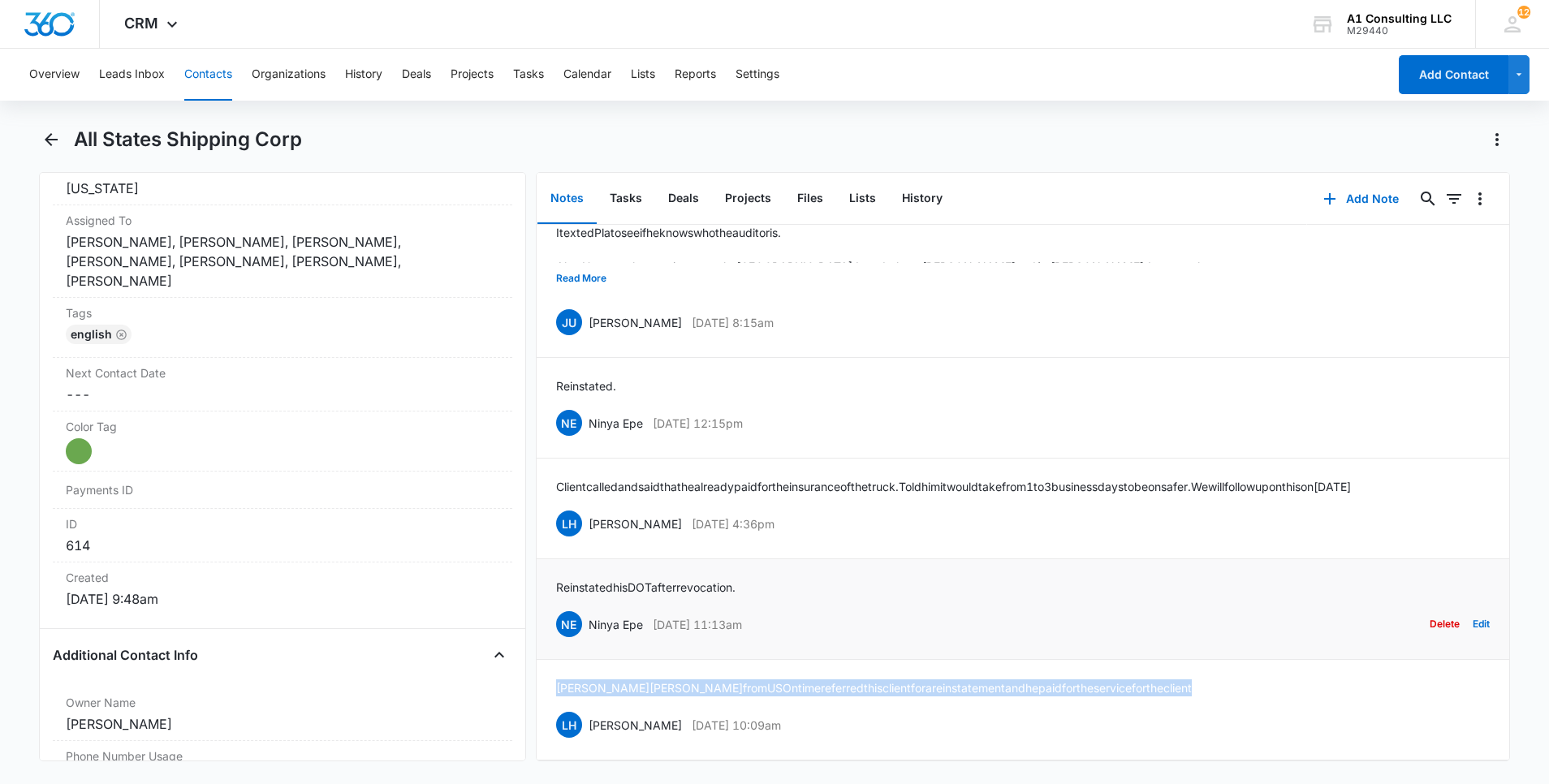
copy div "Ninya Epe [DATE] 11:13am"
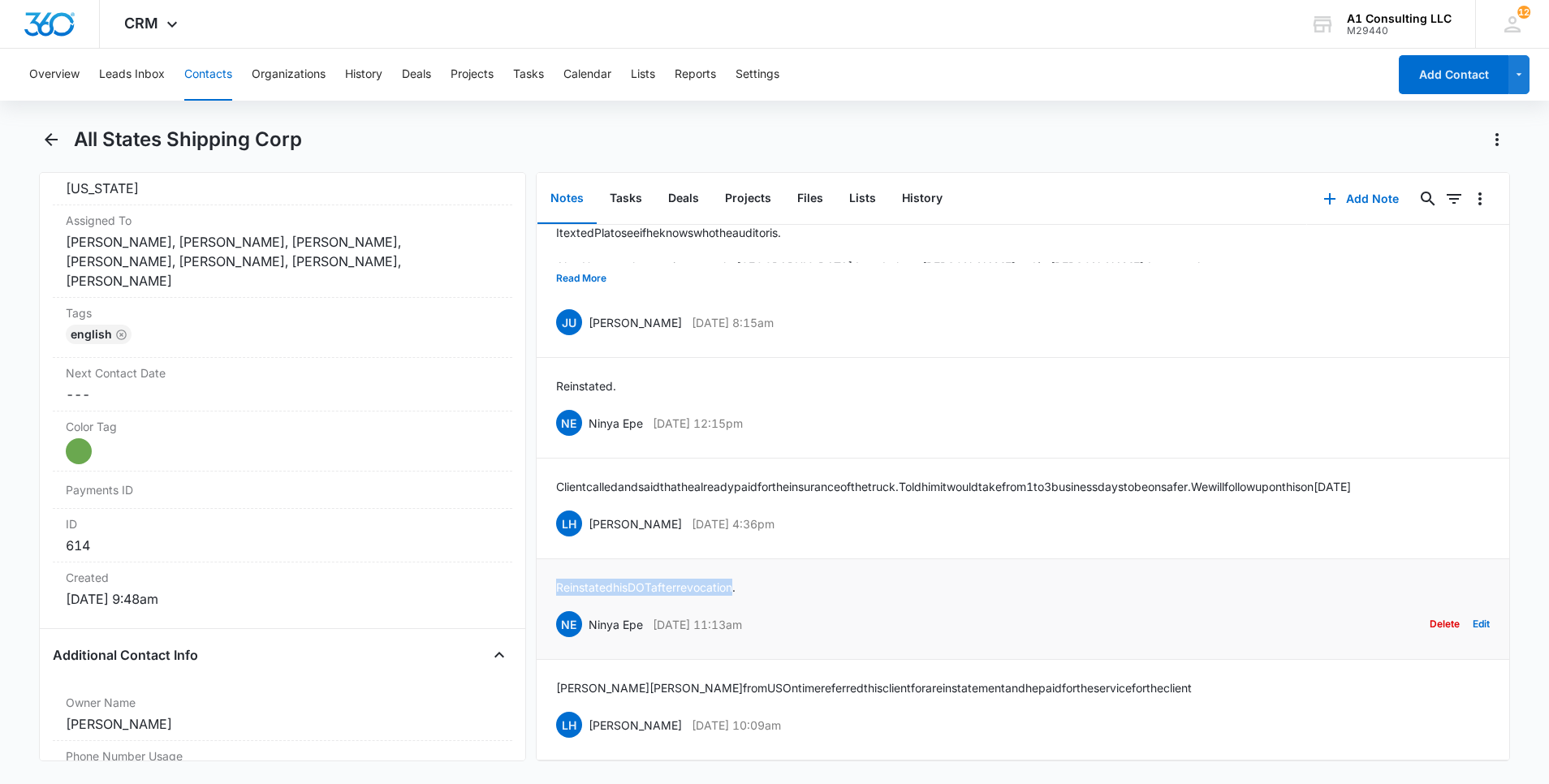
drag, startPoint x: 746, startPoint y: 568, endPoint x: 550, endPoint y: 576, distance: 196.2
click at [550, 576] on li "Reinstated his DOT after revocation. NE Ninya Epe [DATE] 11:13am Delete Edit" at bounding box center [1023, 609] width 972 height 101
copy p "Reinstated his DOT after revocation"
drag, startPoint x: 798, startPoint y: 504, endPoint x: 584, endPoint y: 512, distance: 214.1
click at [584, 512] on div "LH [PERSON_NAME] [DATE] 4:36pm Delete Edit" at bounding box center [1023, 523] width 934 height 31
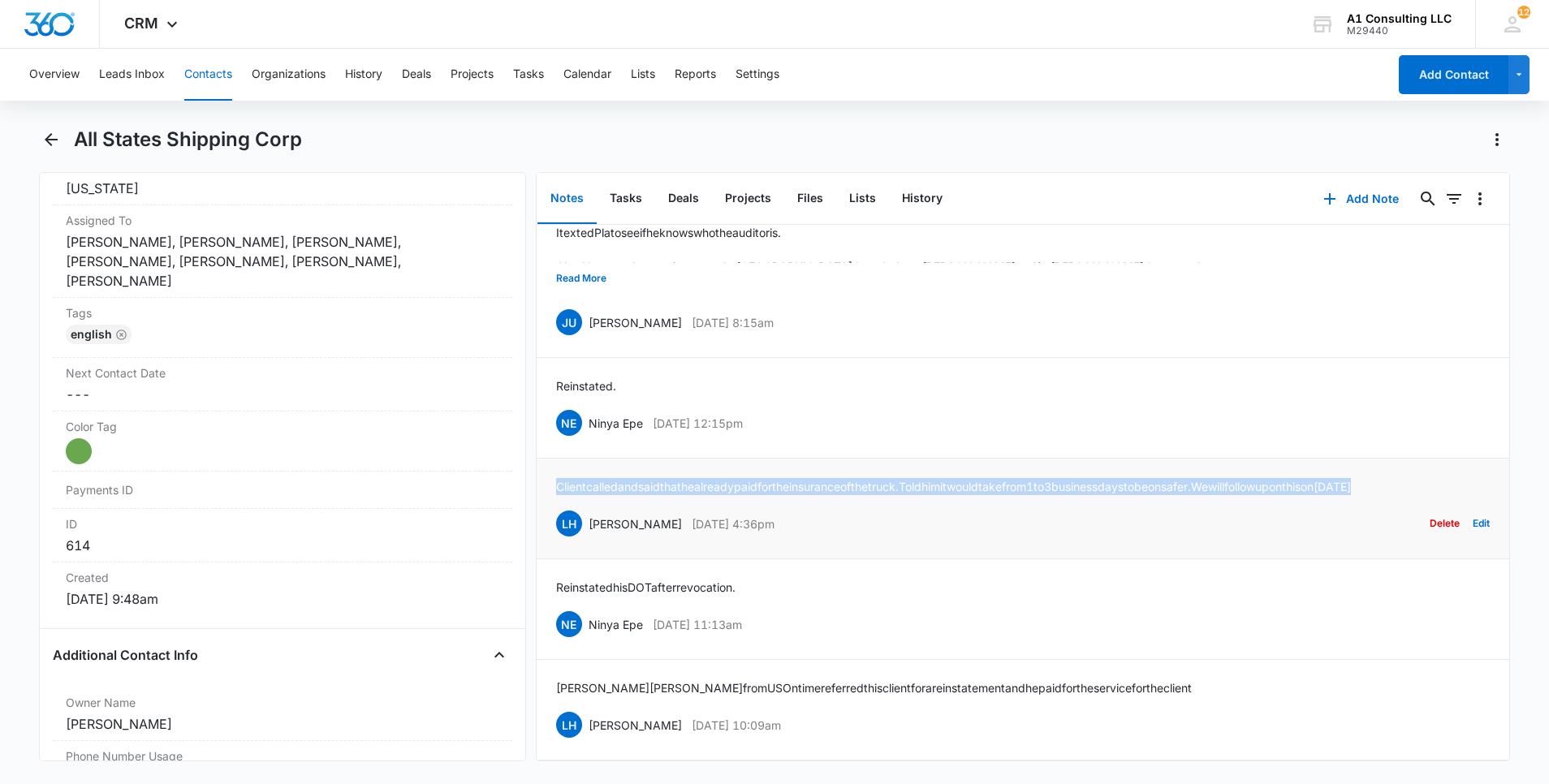
drag, startPoint x: 605, startPoint y: 464, endPoint x: 560, endPoint y: 447, distance: 48.1
click at [560, 478] on p "Client called and said that he already paid for the insurance of the truck. Tol…" at bounding box center [953, 486] width 795 height 17
drag, startPoint x: 801, startPoint y: 390, endPoint x: 590, endPoint y: 409, distance: 211.9
click at [590, 409] on li "Reinstated. NE Ninya Epe [DATE] 12:15pm Delete Edit" at bounding box center [1023, 408] width 972 height 101
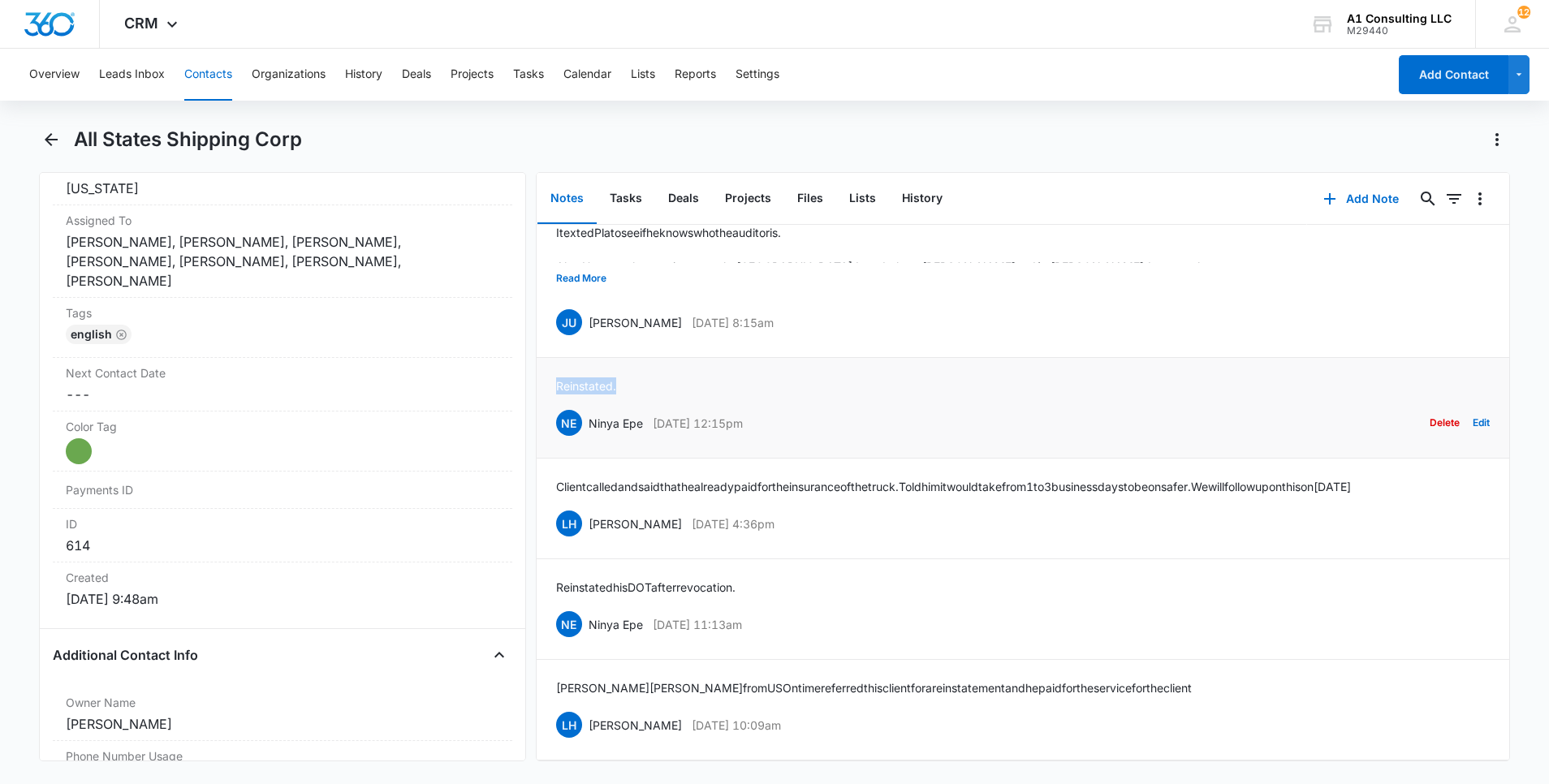
drag, startPoint x: 628, startPoint y: 350, endPoint x: 545, endPoint y: 349, distance: 83.0
click at [545, 358] on li "Reinstated. NE Ninya Epe [DATE] 12:15pm Delete Edit" at bounding box center [1023, 408] width 972 height 101
click at [593, 263] on button "Read More" at bounding box center [581, 278] width 50 height 31
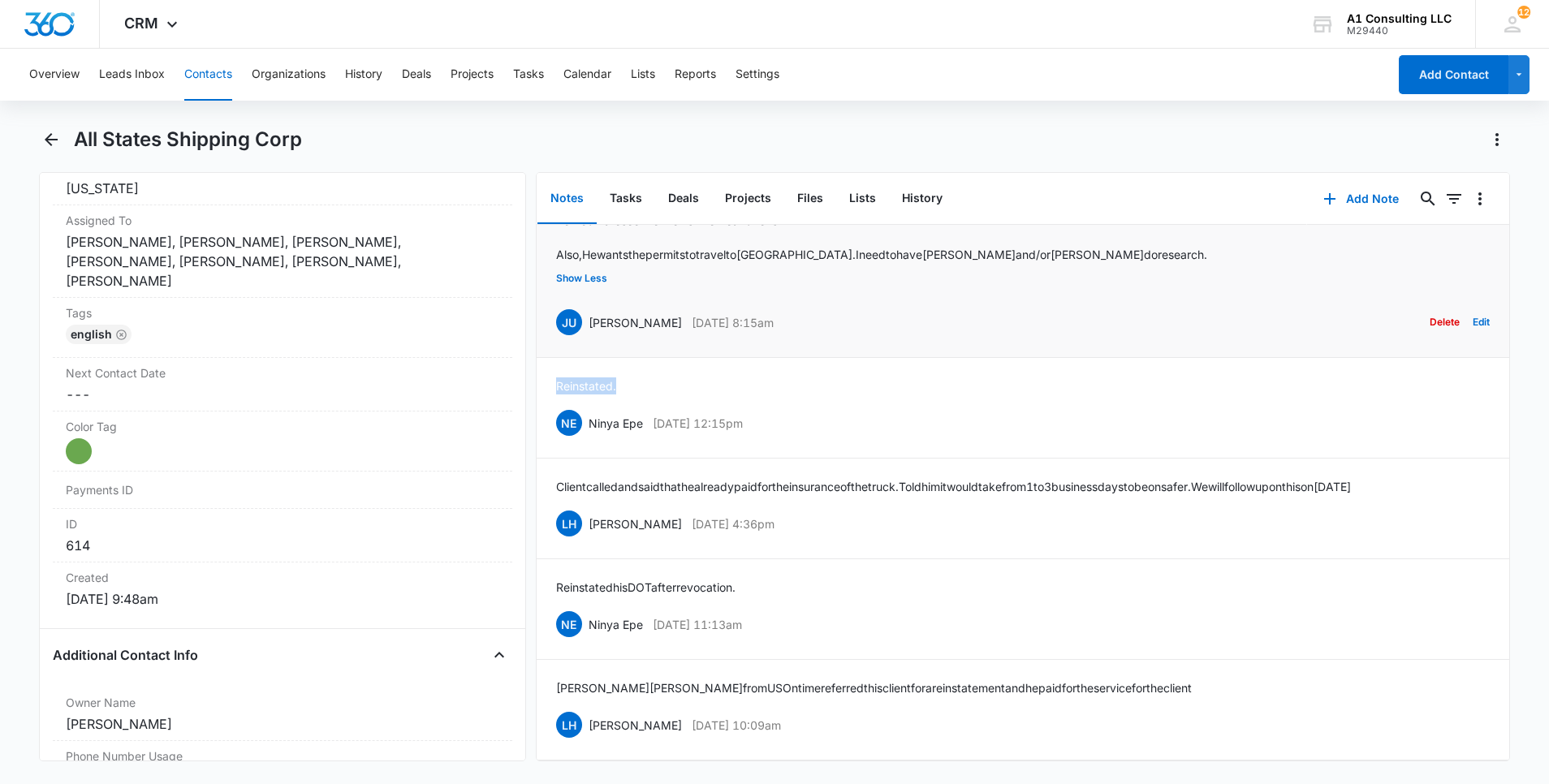
drag, startPoint x: 819, startPoint y: 297, endPoint x: 590, endPoint y: 299, distance: 229.0
click at [590, 307] on div "JU [PERSON_NAME] [DATE] 8:15am Delete Edit" at bounding box center [1023, 322] width 934 height 31
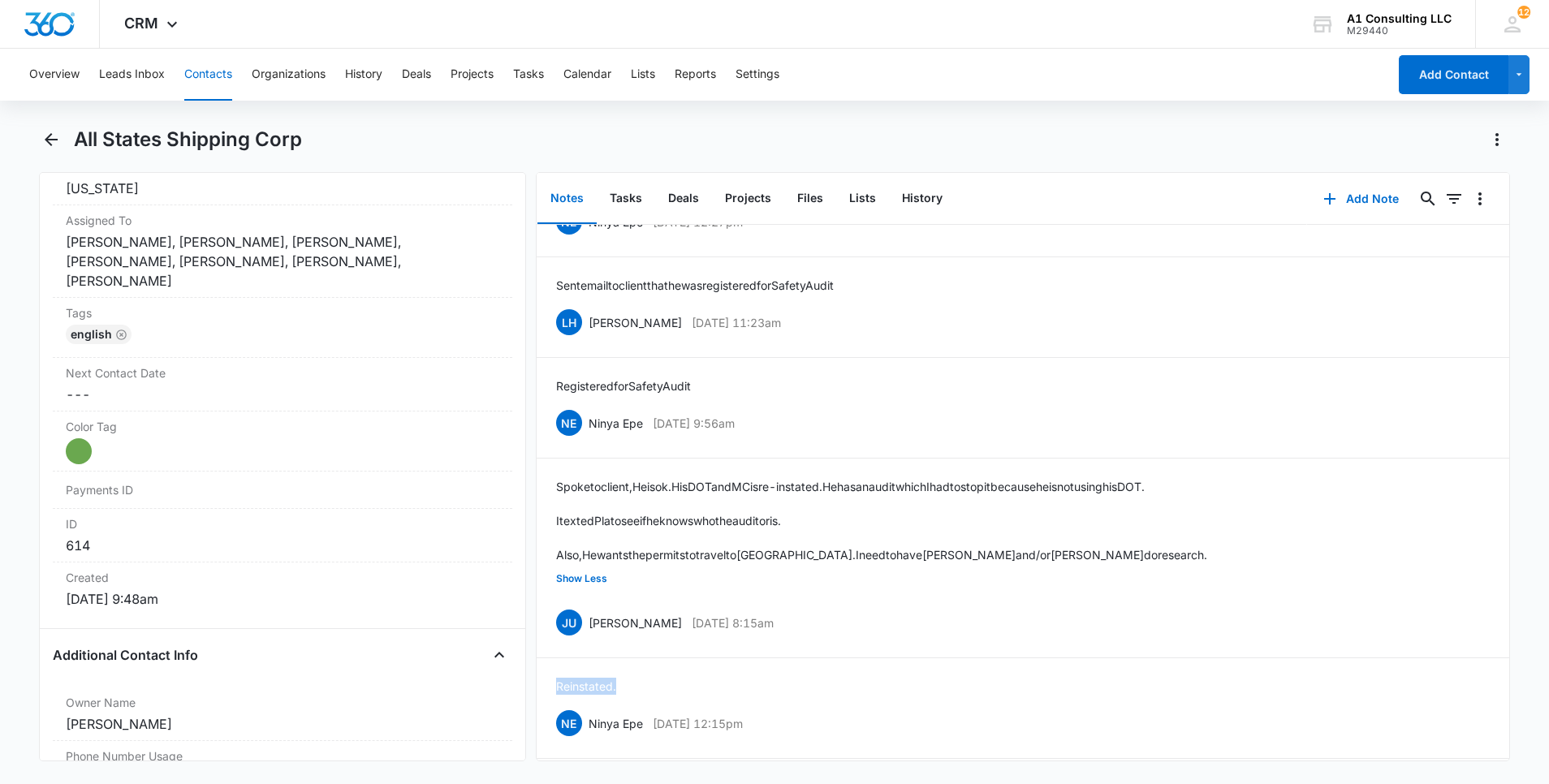
scroll to position [20, 0]
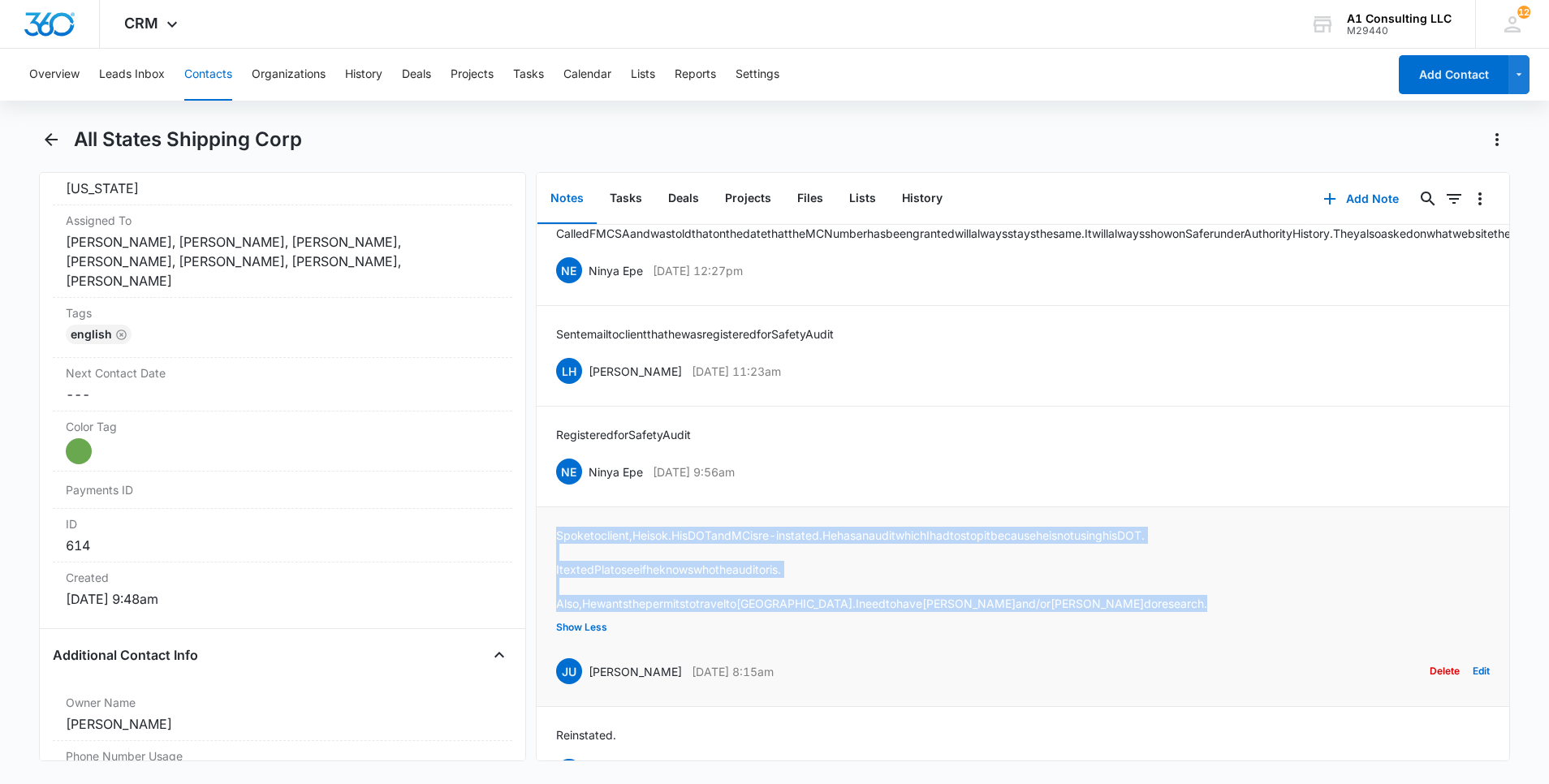
drag, startPoint x: 1060, startPoint y: 623, endPoint x: 556, endPoint y: 534, distance: 511.8
click at [556, 534] on li "Spoke to client, He is ok. His DOT and MC is re-instated. He has an audit which…" at bounding box center [1023, 607] width 972 height 200
drag, startPoint x: 793, startPoint y: 486, endPoint x: 592, endPoint y: 493, distance: 201.1
click at [592, 487] on div "NE Ninya Epe [DATE] 9:56am Delete Edit" at bounding box center [1023, 471] width 934 height 31
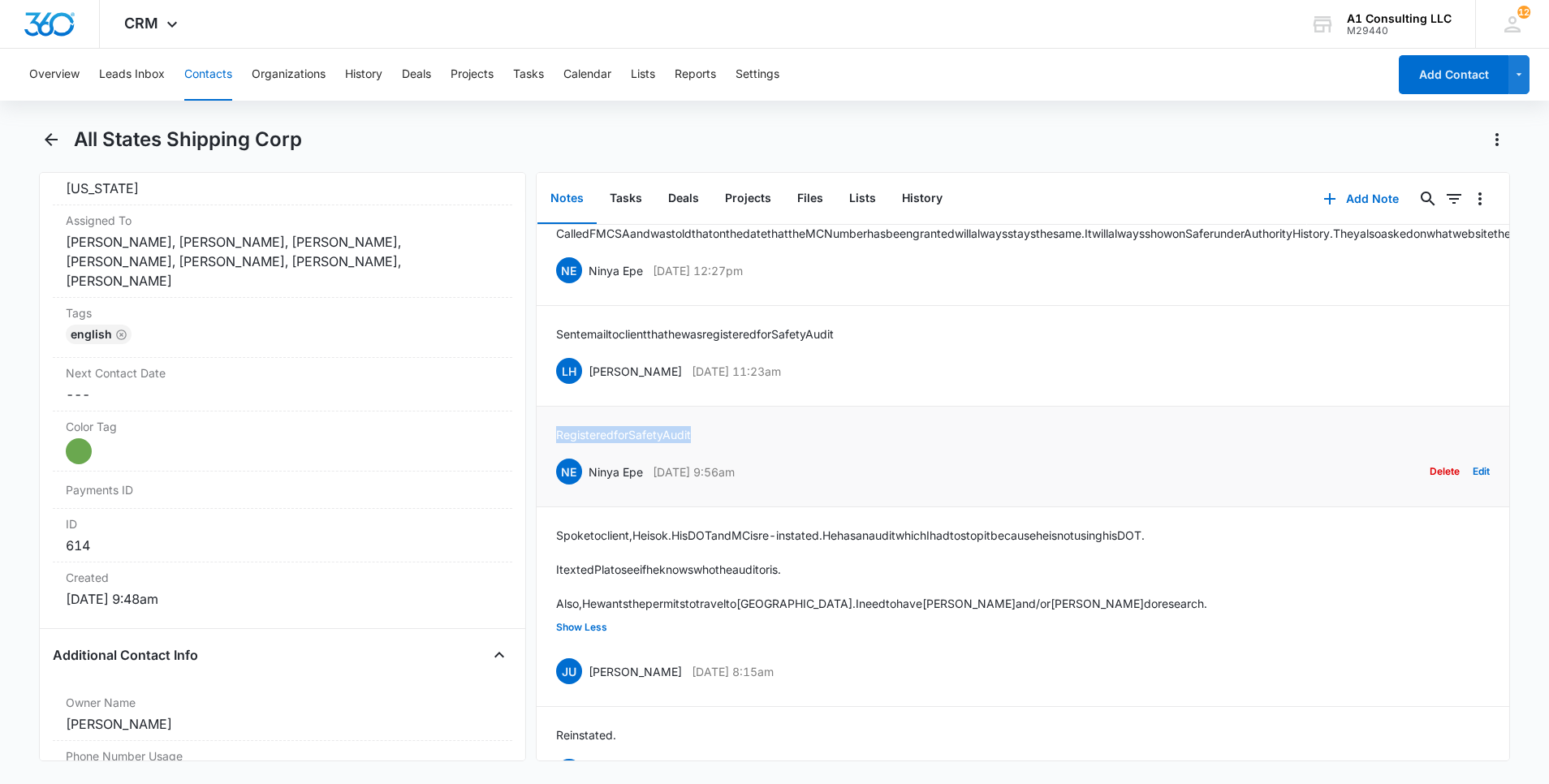
drag, startPoint x: 702, startPoint y: 446, endPoint x: 556, endPoint y: 441, distance: 146.1
click at [556, 441] on li "Registered for Safety Audit NE Ninya Epe [DATE] 9:56am Delete Edit" at bounding box center [1023, 457] width 972 height 101
click at [379, 325] on div "English" at bounding box center [283, 337] width 434 height 26
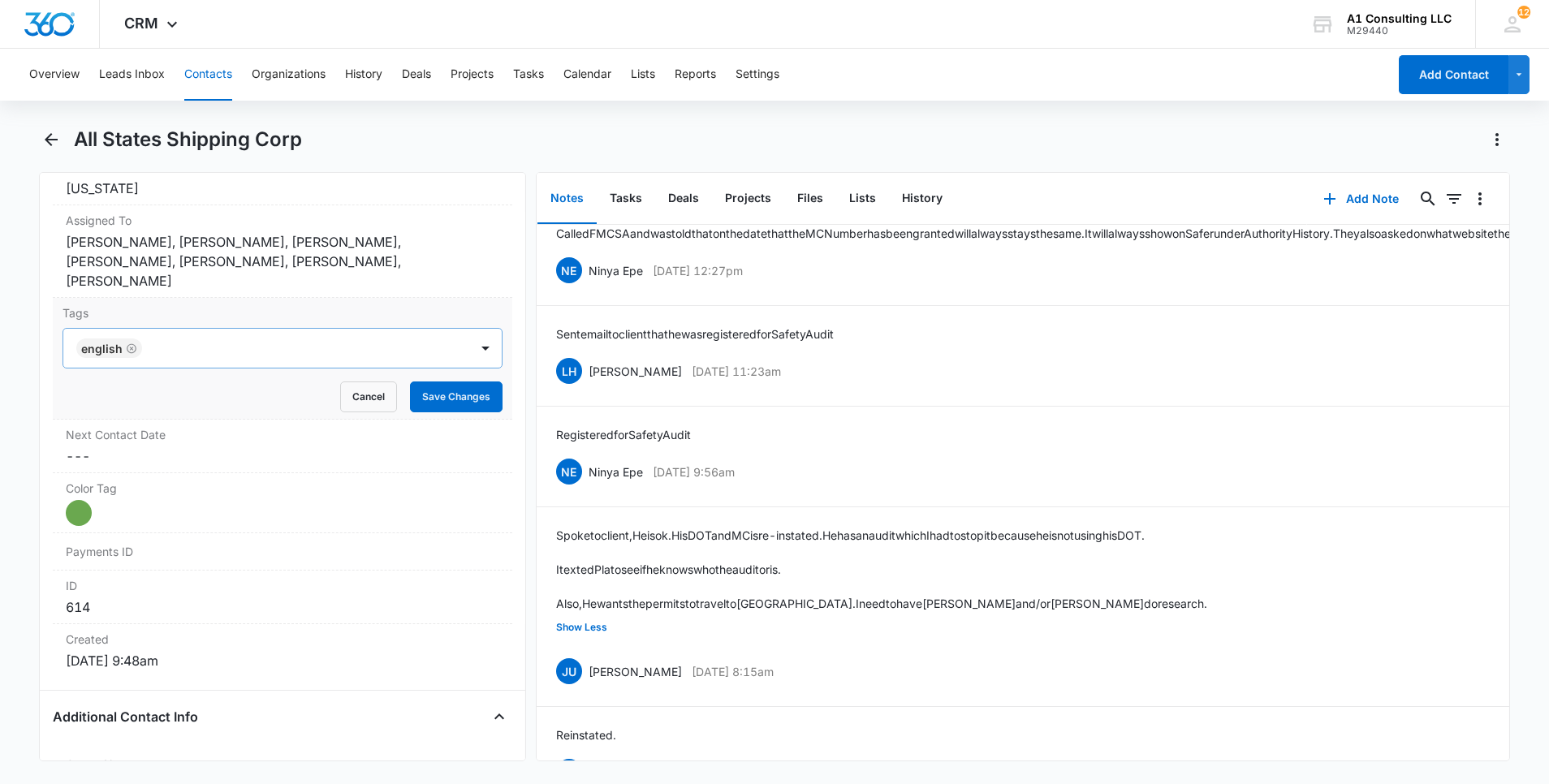
click at [377, 336] on div at bounding box center [307, 348] width 321 height 23
type input "gh"
click at [134, 428] on p "GHL Conversion" at bounding box center [124, 436] width 85 height 17
click at [0, 392] on html "CRM Apps Websites Forms CRM Email Social Content Ads Intelligence Files Brand S…" at bounding box center [774, 392] width 1549 height 784
click at [433, 382] on button "Save Changes" at bounding box center [456, 397] width 92 height 31
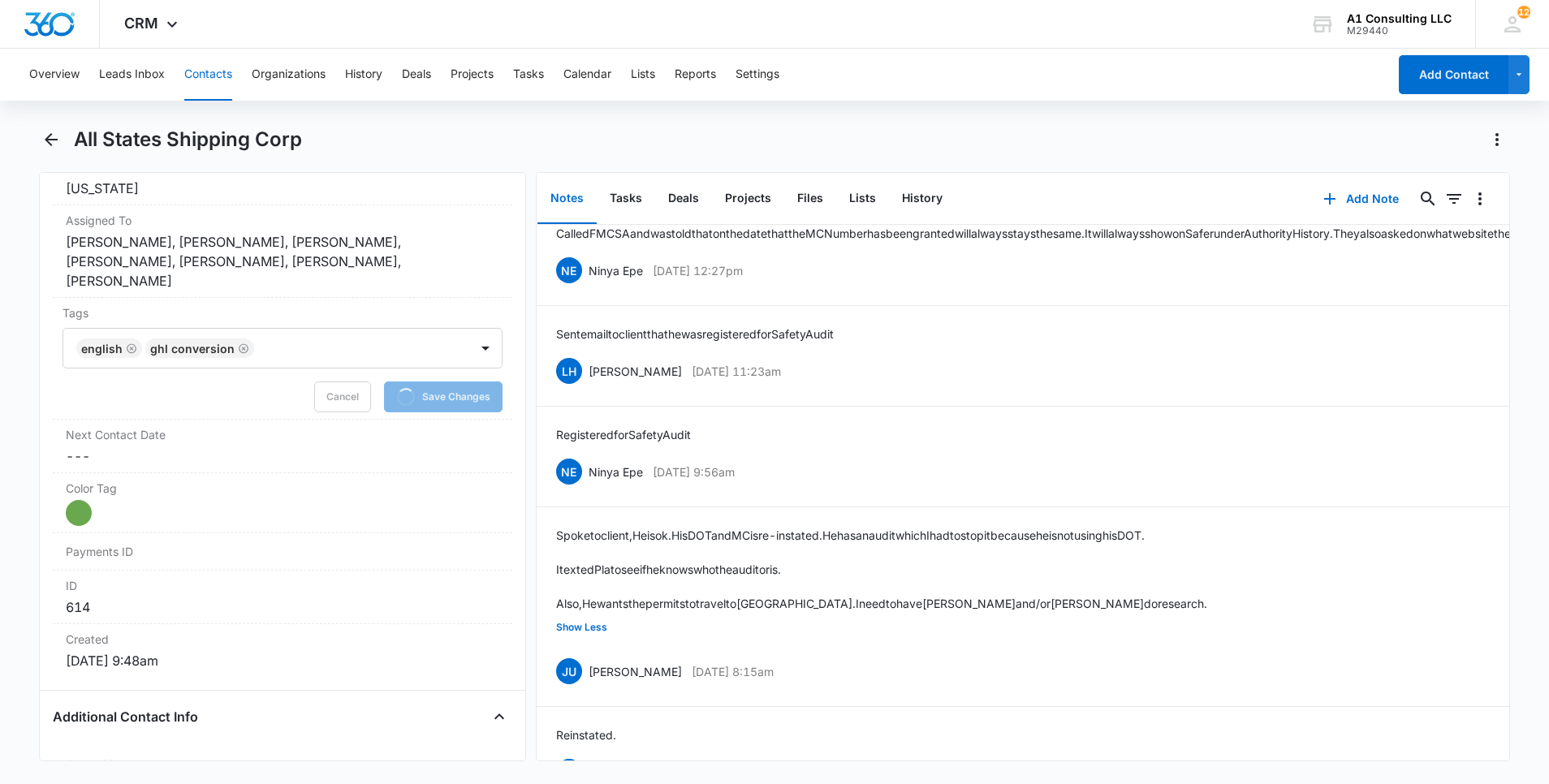
scroll to position [0, 0]
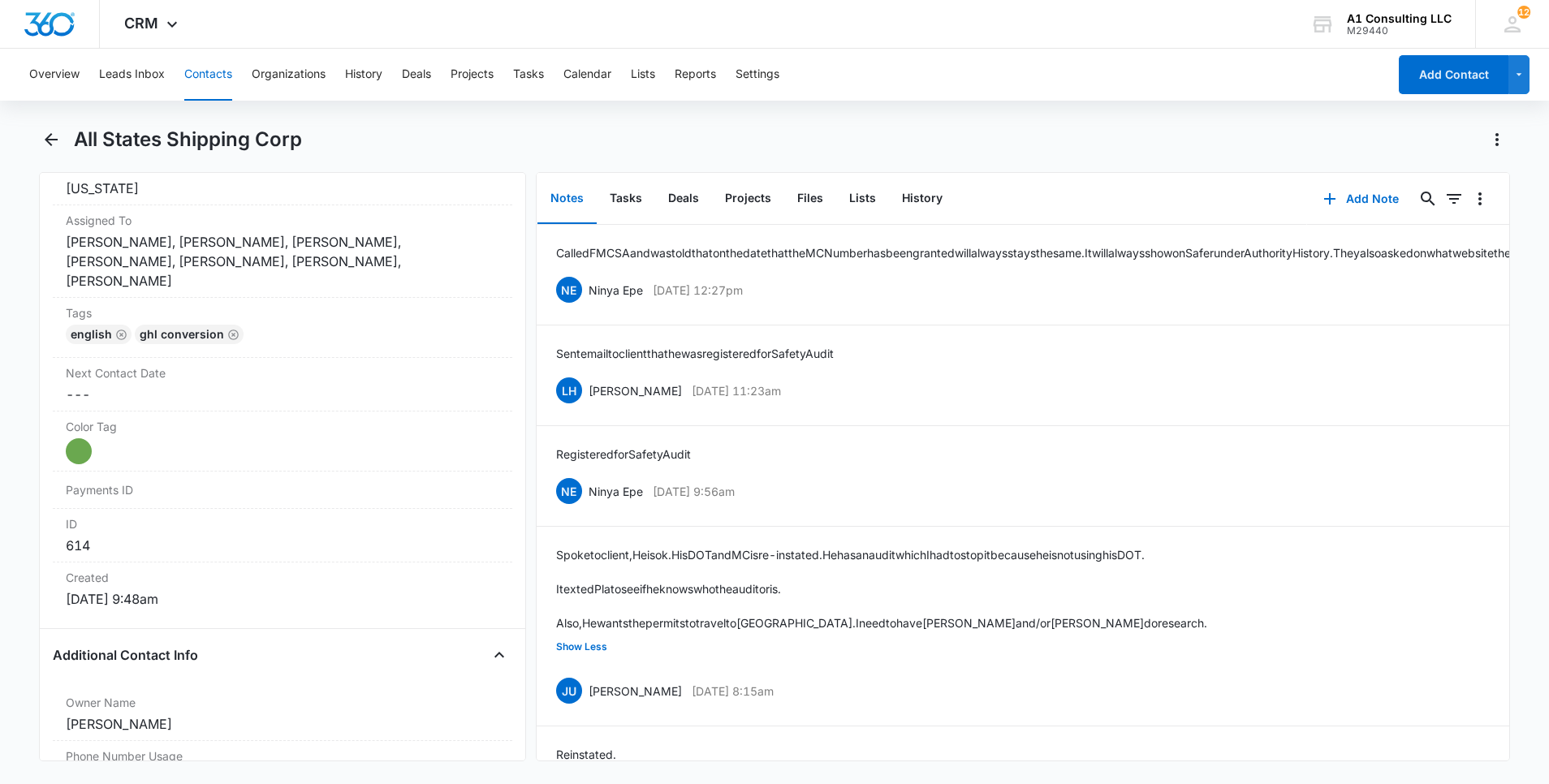
click at [216, 67] on button "Contacts" at bounding box center [208, 74] width 48 height 52
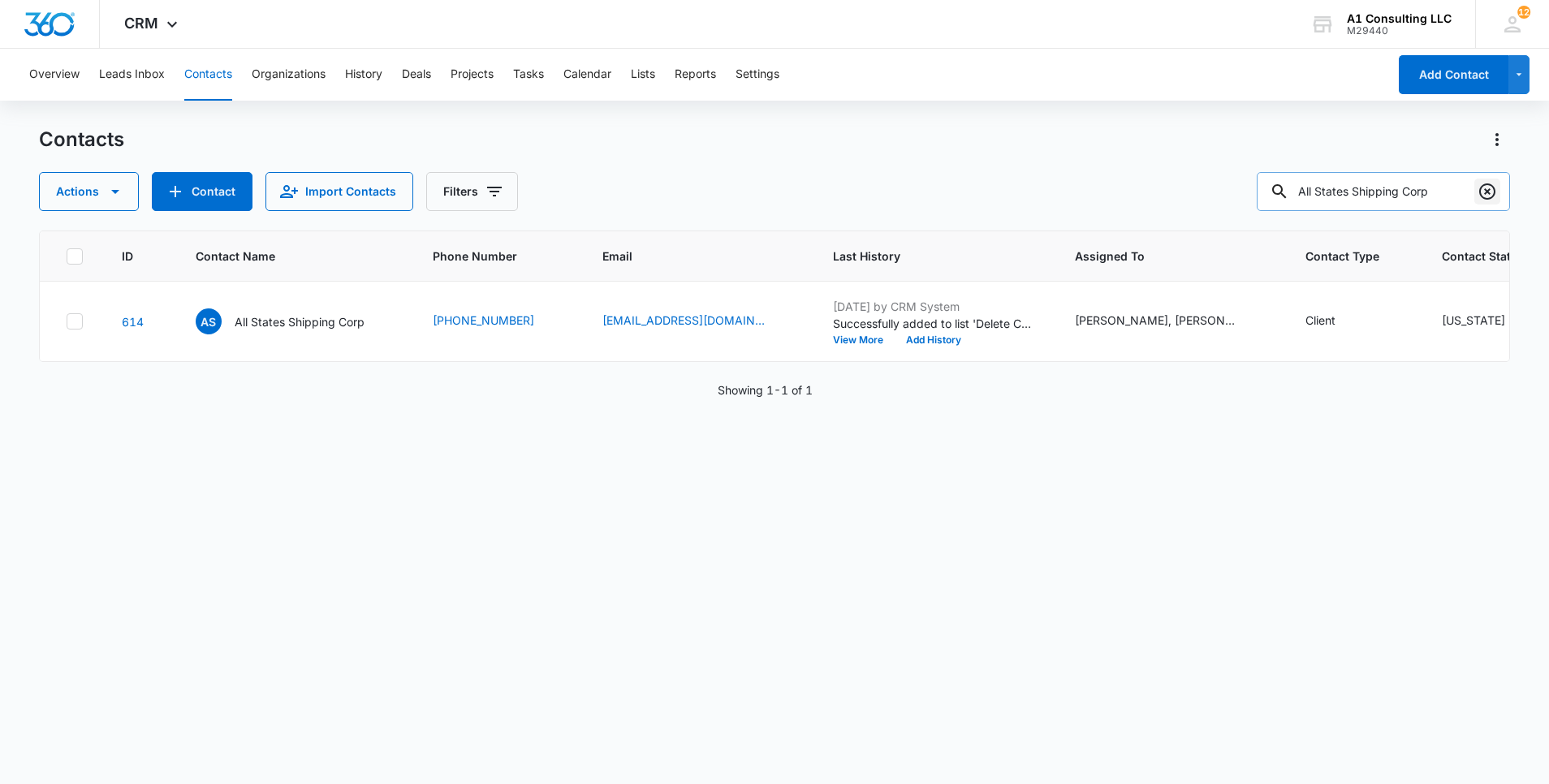
click at [1487, 196] on icon "Clear" at bounding box center [1487, 191] width 20 height 20
